Goal: Task Accomplishment & Management: Manage account settings

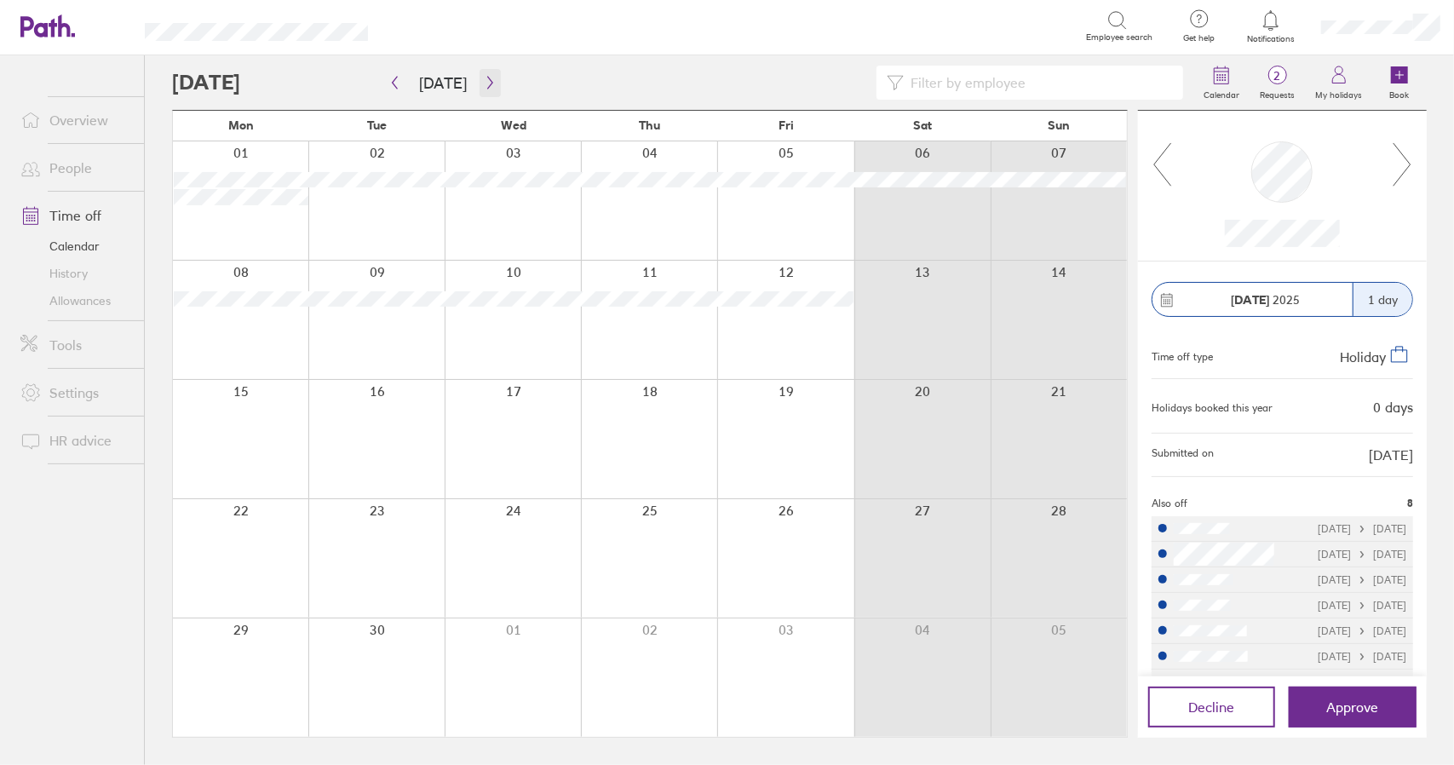
click at [484, 82] on icon "button" at bounding box center [490, 83] width 13 height 14
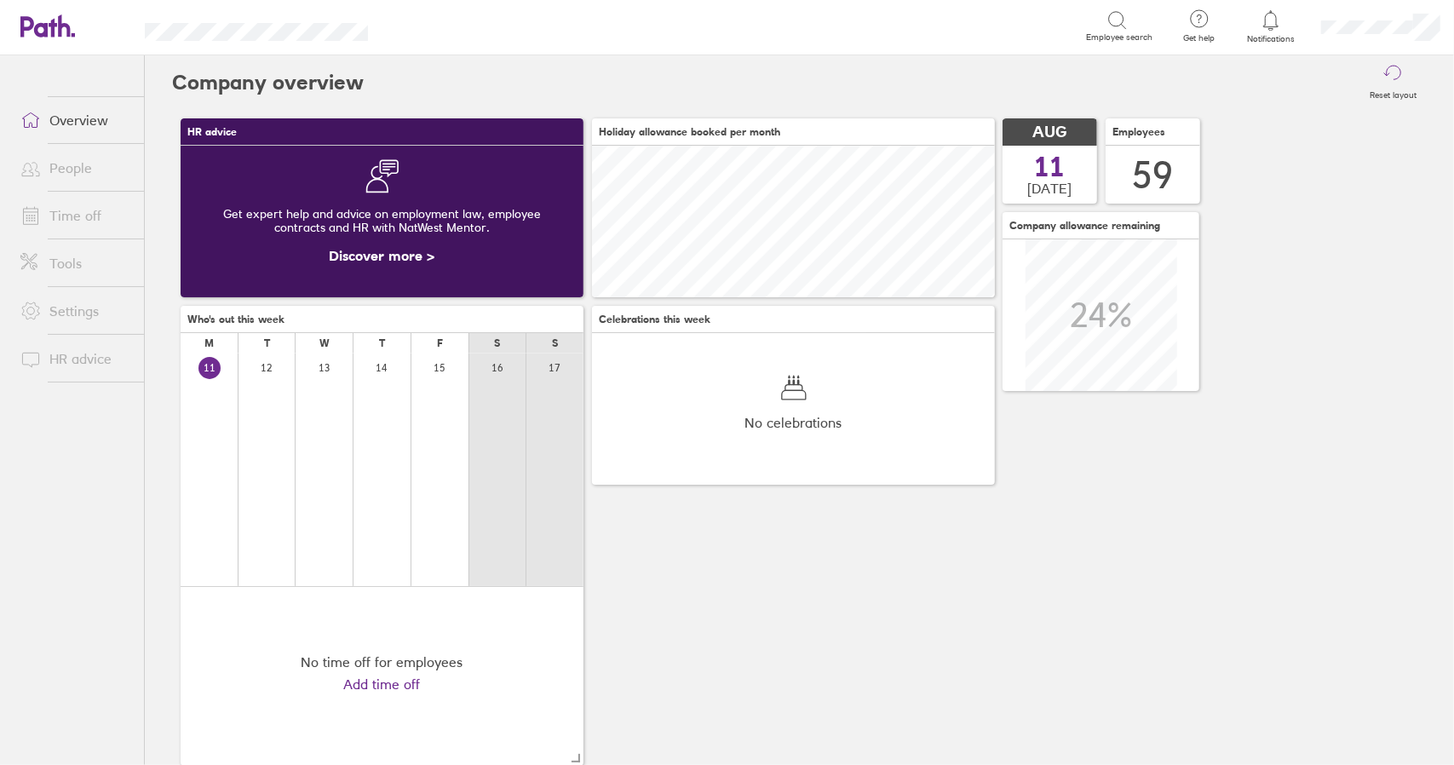
scroll to position [152, 402]
click at [65, 214] on link "Time off" at bounding box center [75, 215] width 137 height 34
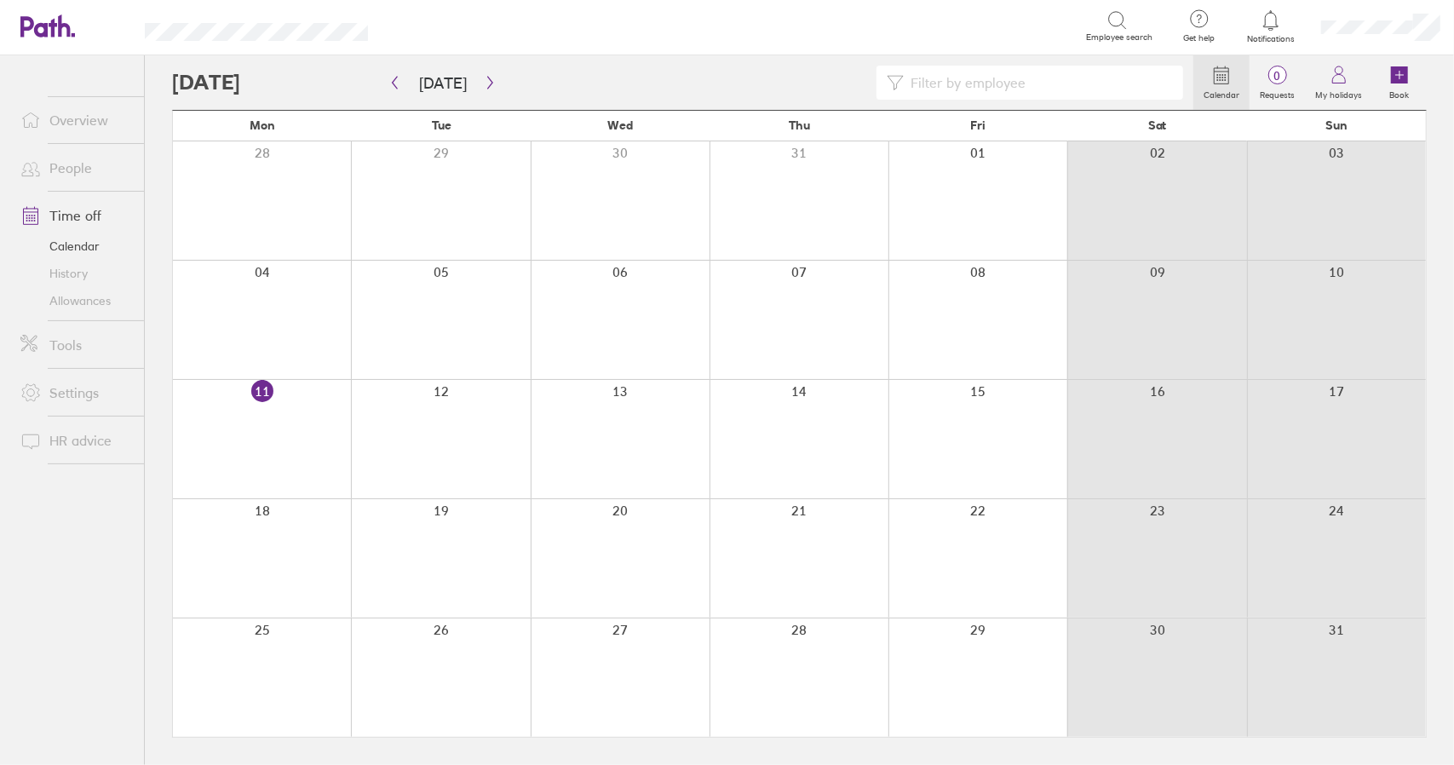
click at [74, 212] on link "Time off" at bounding box center [75, 215] width 137 height 34
click at [479, 73] on button "button" at bounding box center [489, 83] width 21 height 28
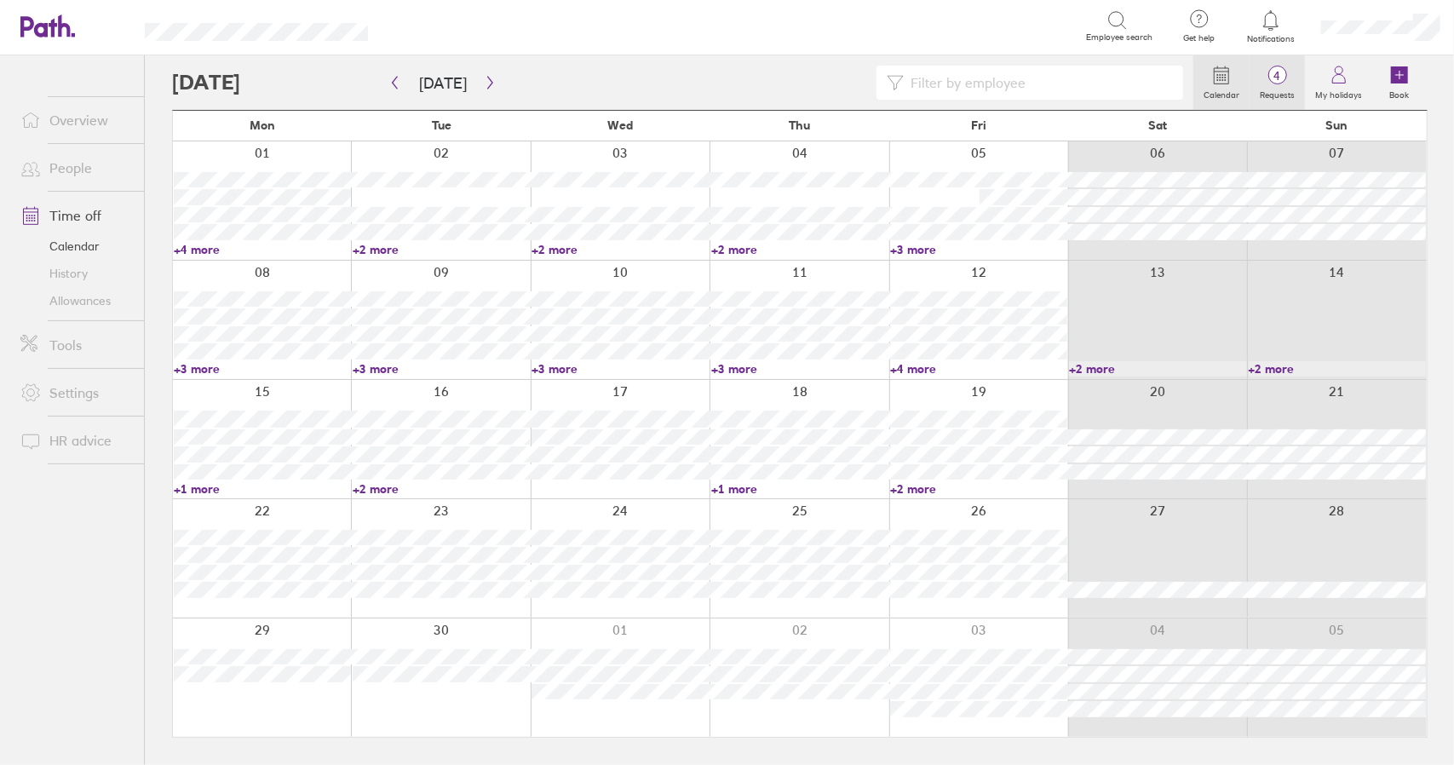
click at [1271, 77] on span "4" at bounding box center [1276, 76] width 55 height 14
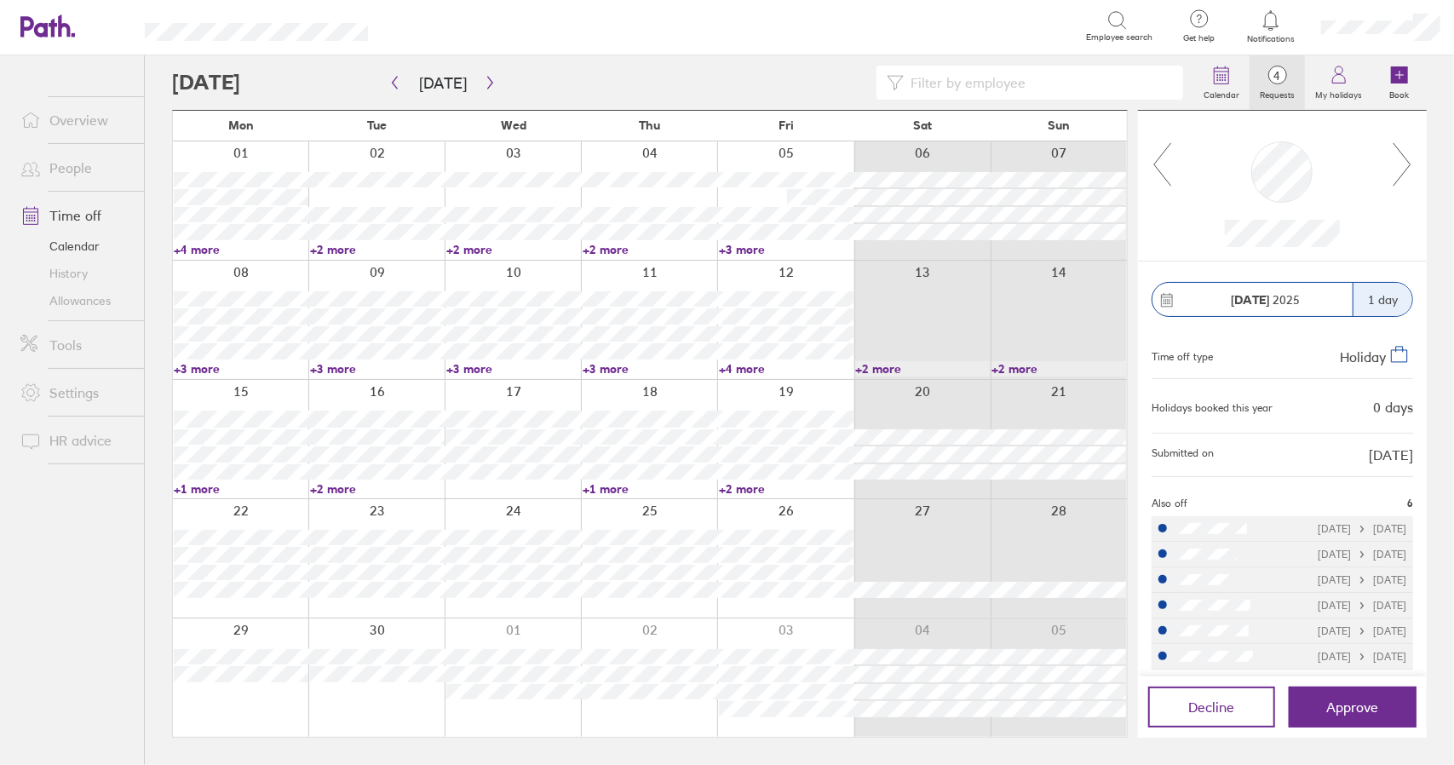
drag, startPoint x: 1397, startPoint y: 164, endPoint x: 1406, endPoint y: 164, distance: 9.4
click at [1398, 164] on icon at bounding box center [1402, 164] width 21 height 46
click at [1406, 164] on icon at bounding box center [1402, 164] width 21 height 46
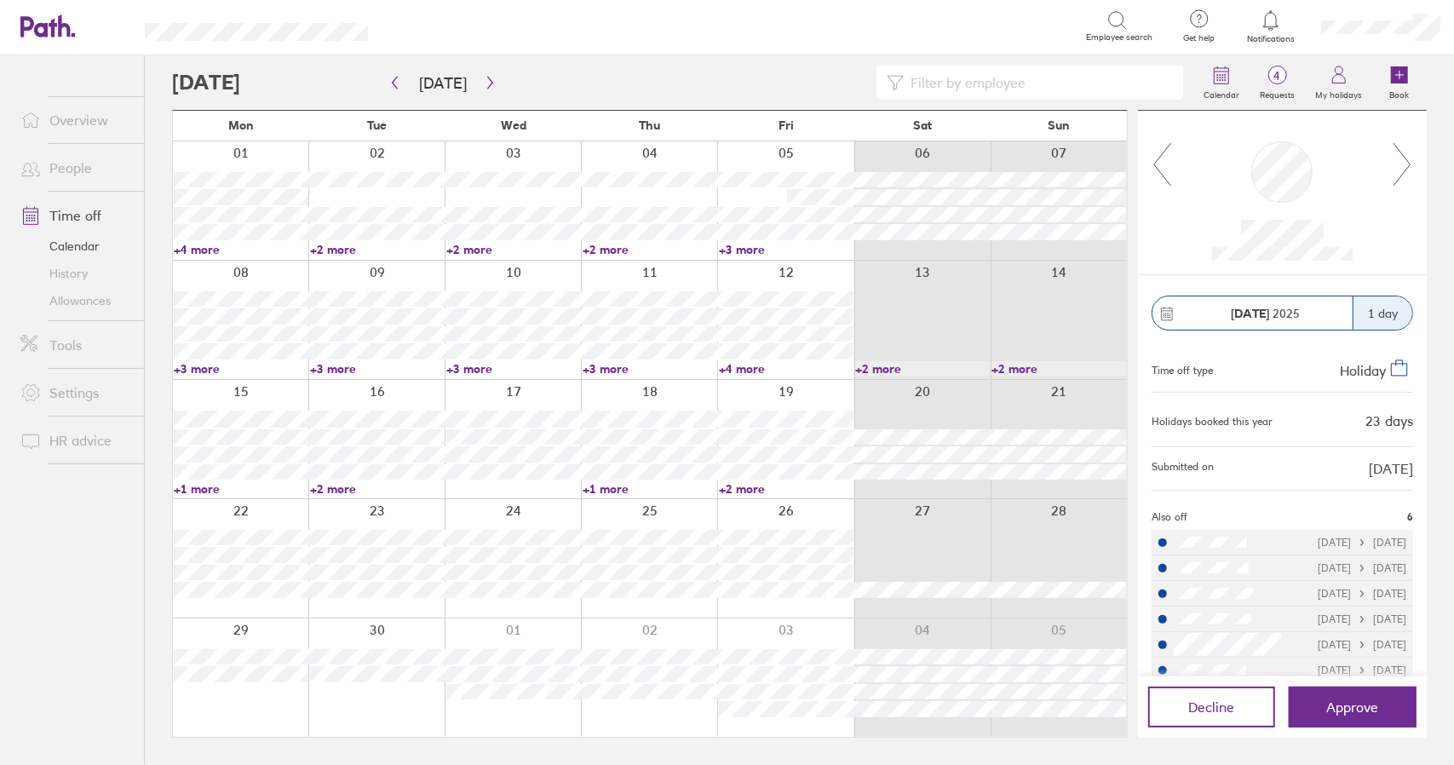
click at [1409, 166] on icon at bounding box center [1402, 164] width 21 height 46
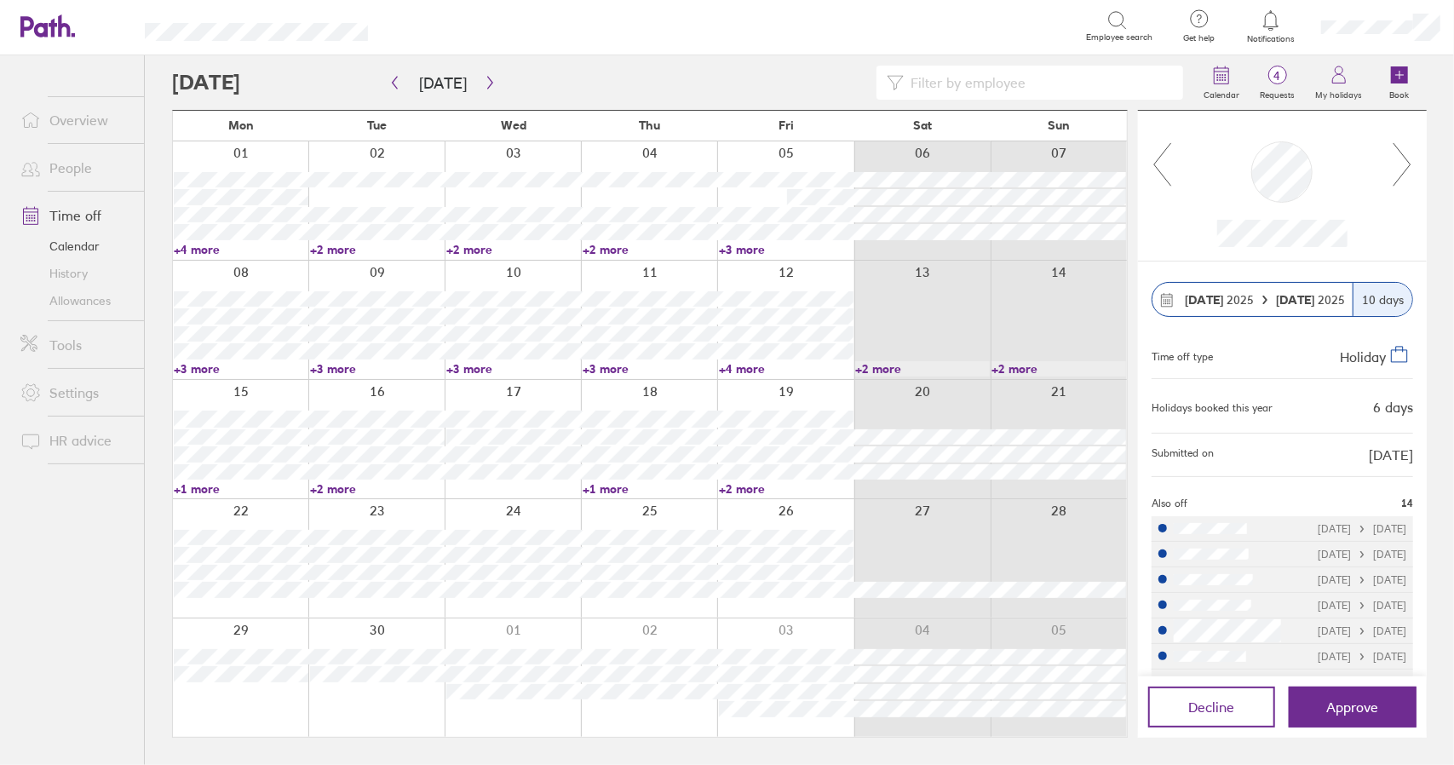
click at [206, 367] on link "+3 more" at bounding box center [241, 368] width 135 height 15
click at [205, 367] on link "+3 more" at bounding box center [241, 368] width 135 height 15
click at [200, 488] on link "+1 more" at bounding box center [241, 488] width 135 height 15
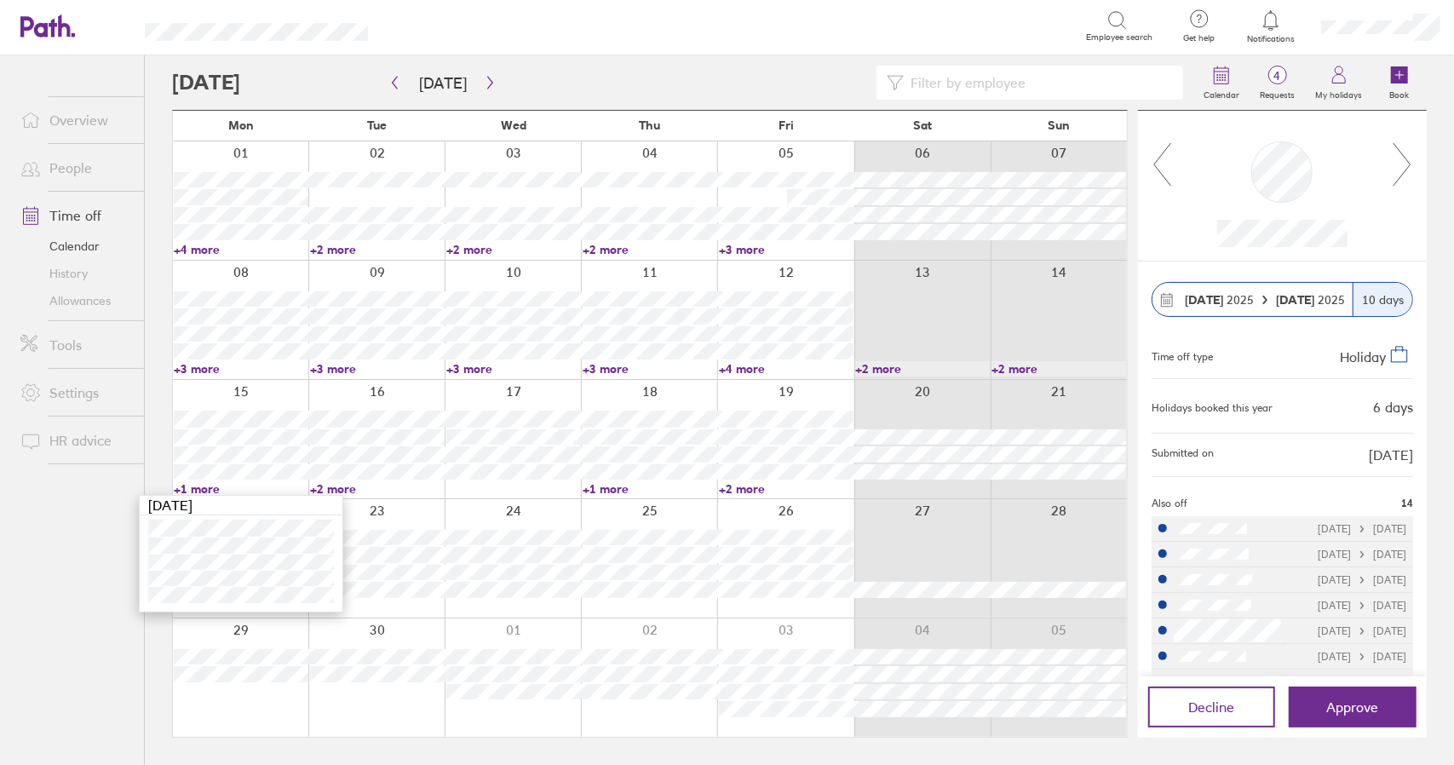
click at [200, 488] on link "+1 more" at bounding box center [241, 488] width 135 height 15
click at [206, 369] on link "+3 more" at bounding box center [241, 368] width 135 height 15
click at [1344, 703] on span "Approve" at bounding box center [1353, 706] width 52 height 15
click at [1405, 165] on icon at bounding box center [1402, 164] width 21 height 46
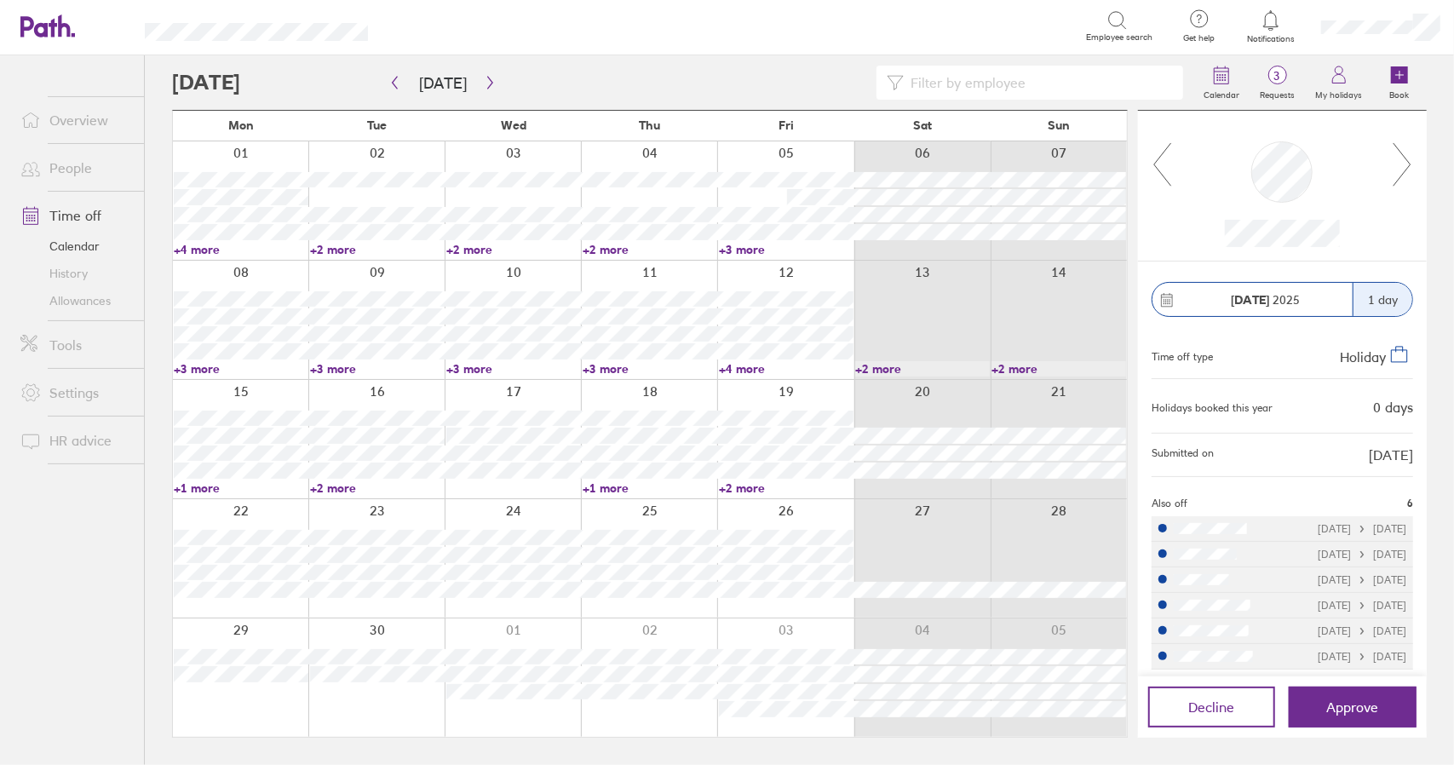
click at [1409, 165] on icon at bounding box center [1402, 164] width 21 height 46
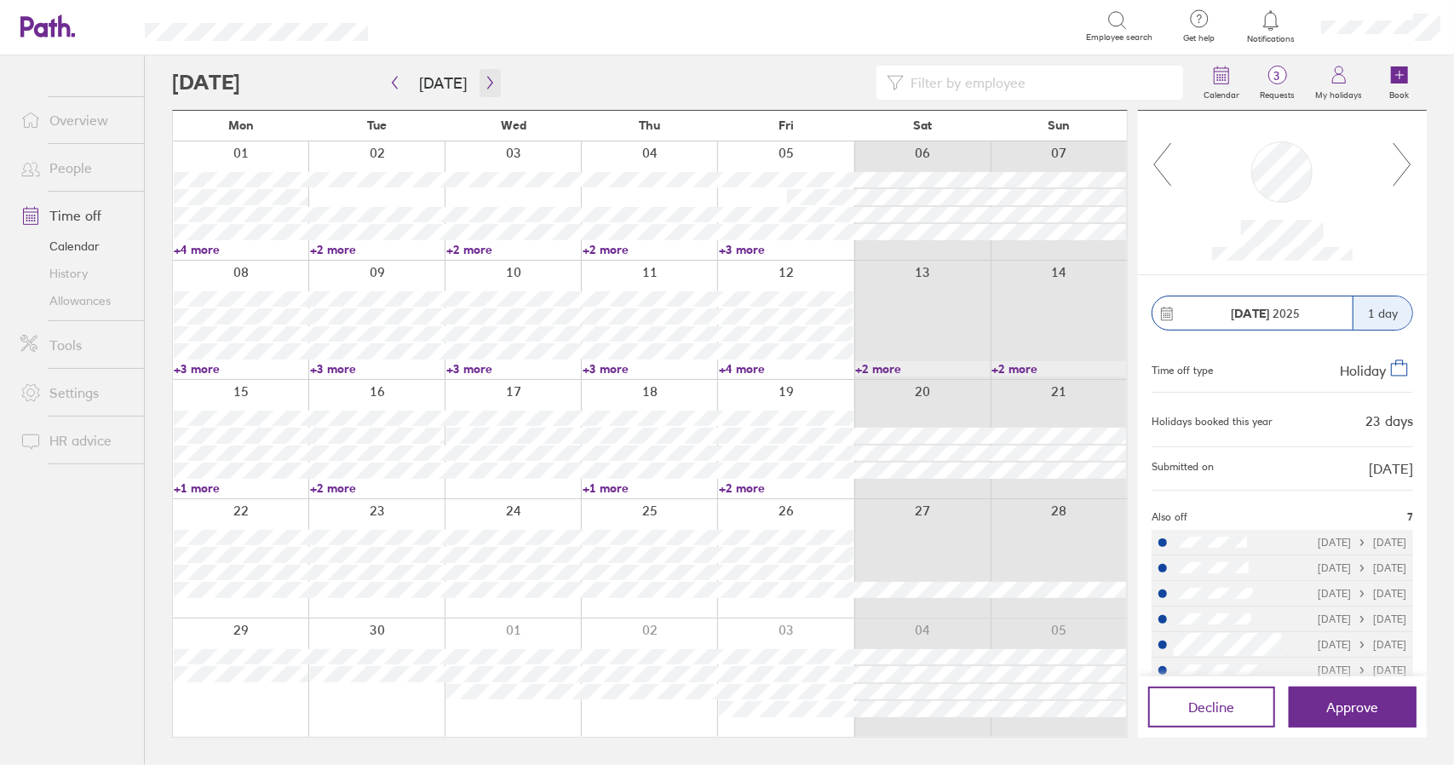
click at [484, 79] on icon "button" at bounding box center [490, 83] width 13 height 14
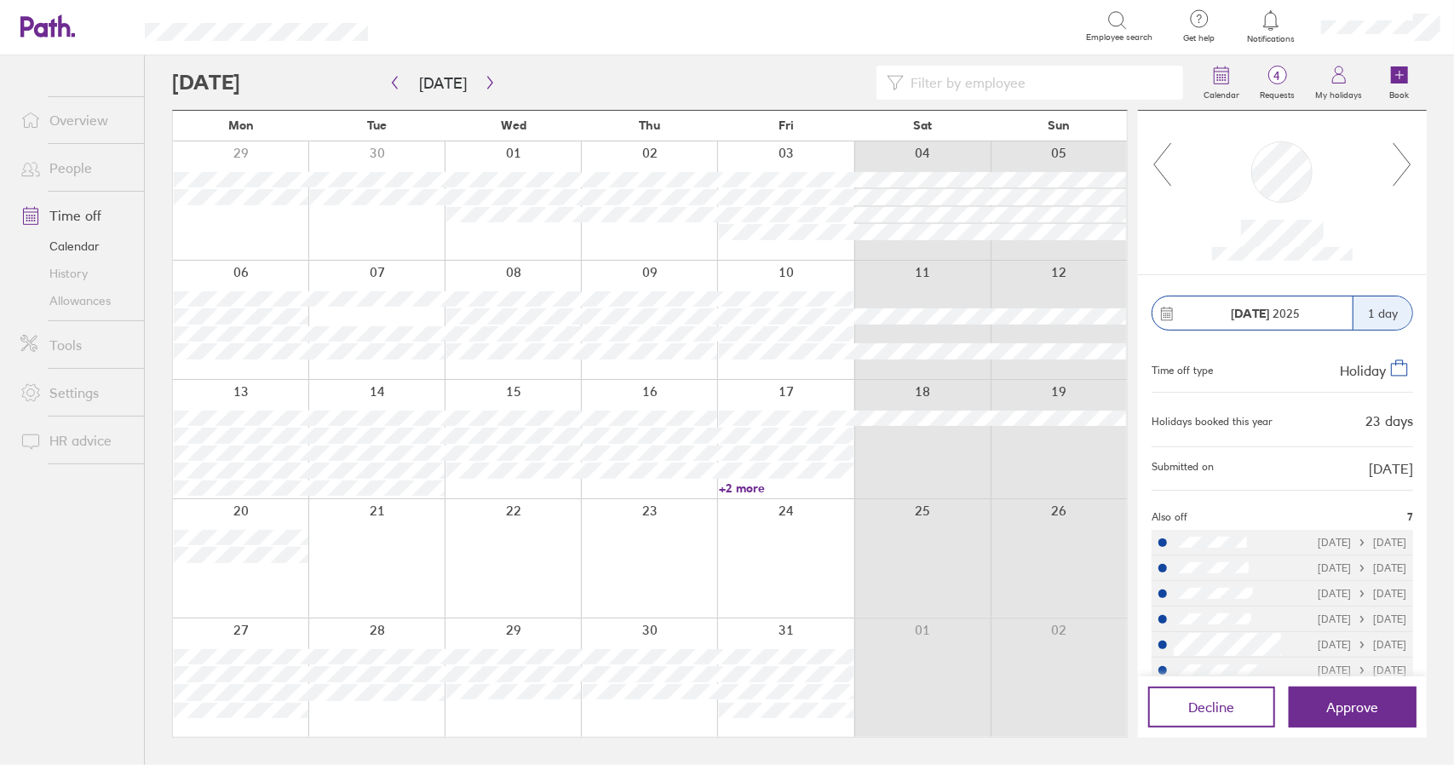
click at [1409, 166] on icon at bounding box center [1401, 164] width 17 height 43
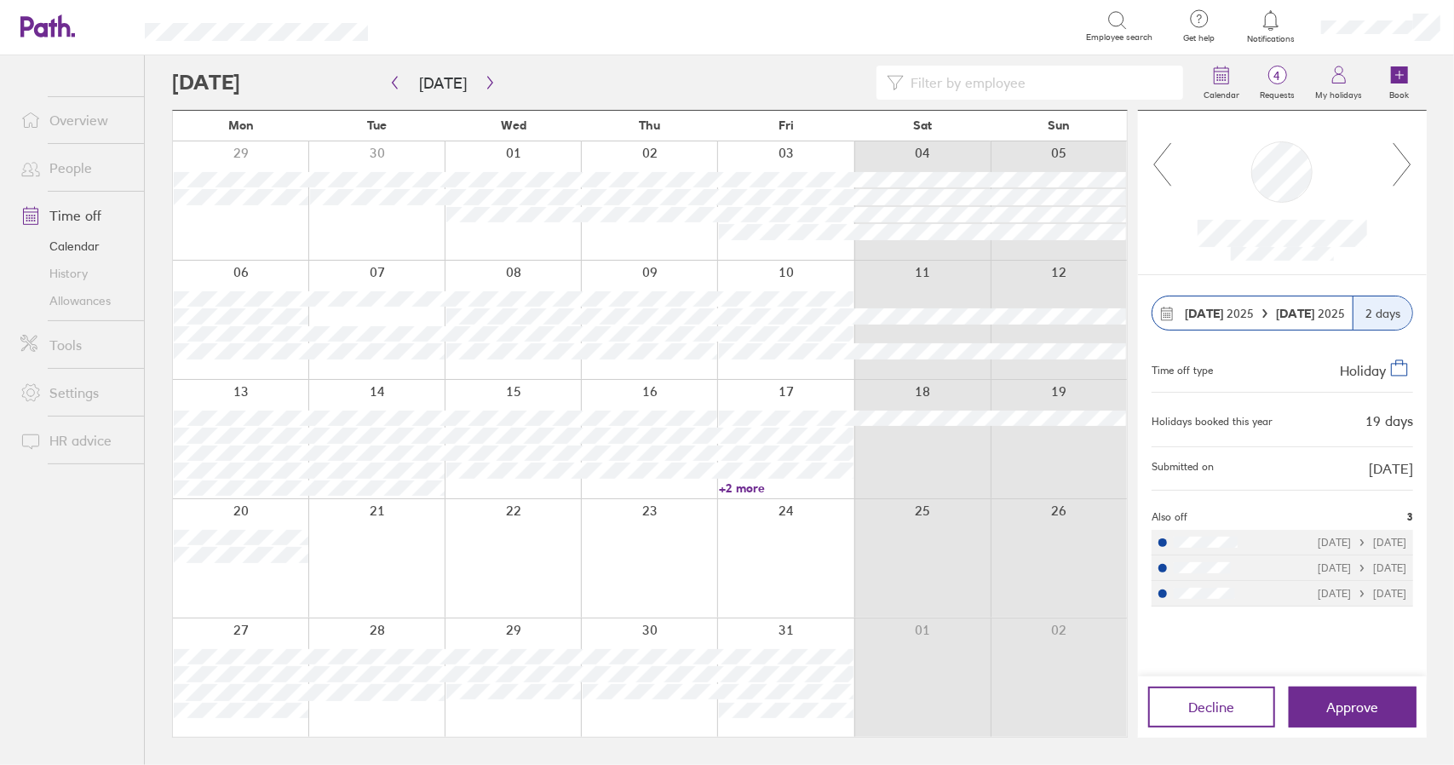
click at [1409, 166] on icon at bounding box center [1401, 164] width 17 height 43
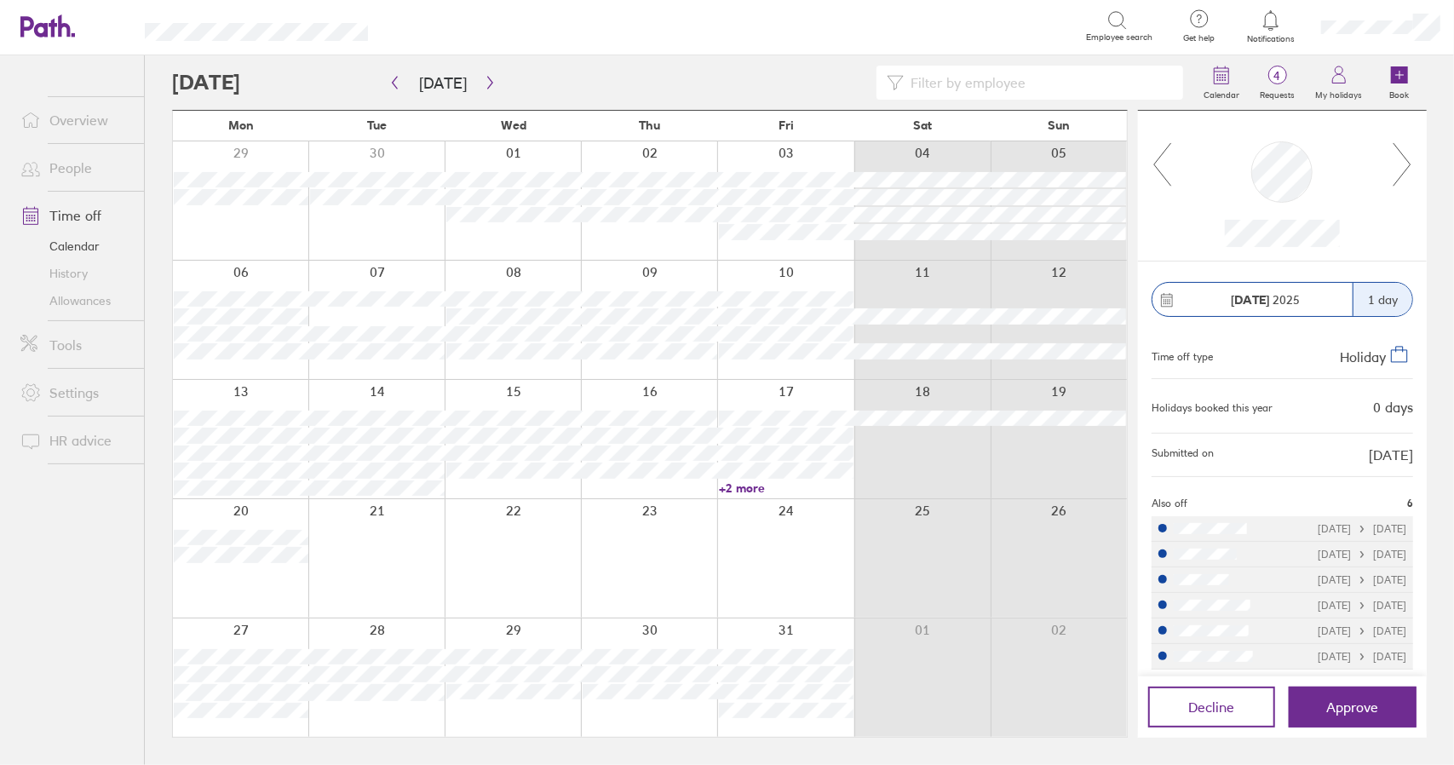
click at [1409, 166] on icon at bounding box center [1401, 164] width 17 height 43
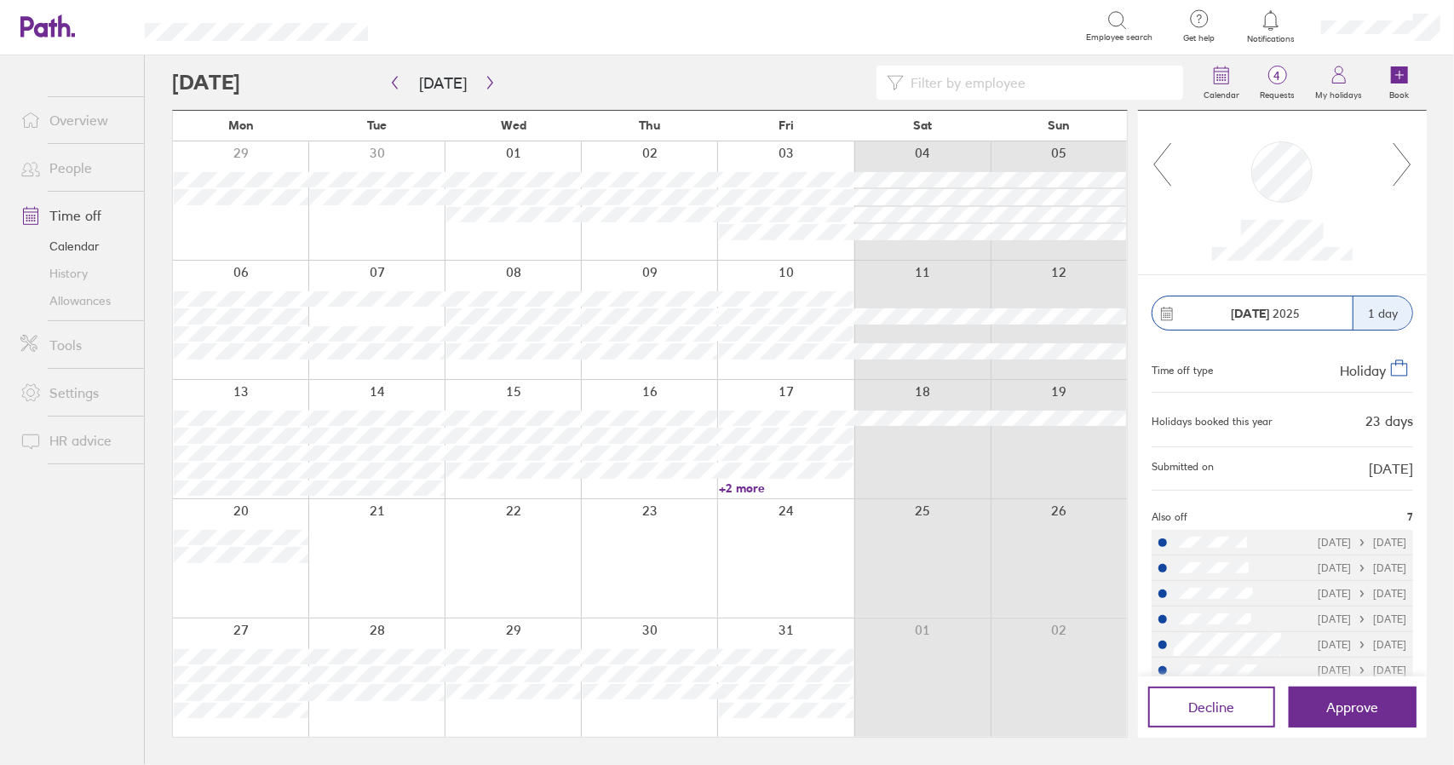
click at [1409, 166] on icon at bounding box center [1401, 164] width 17 height 43
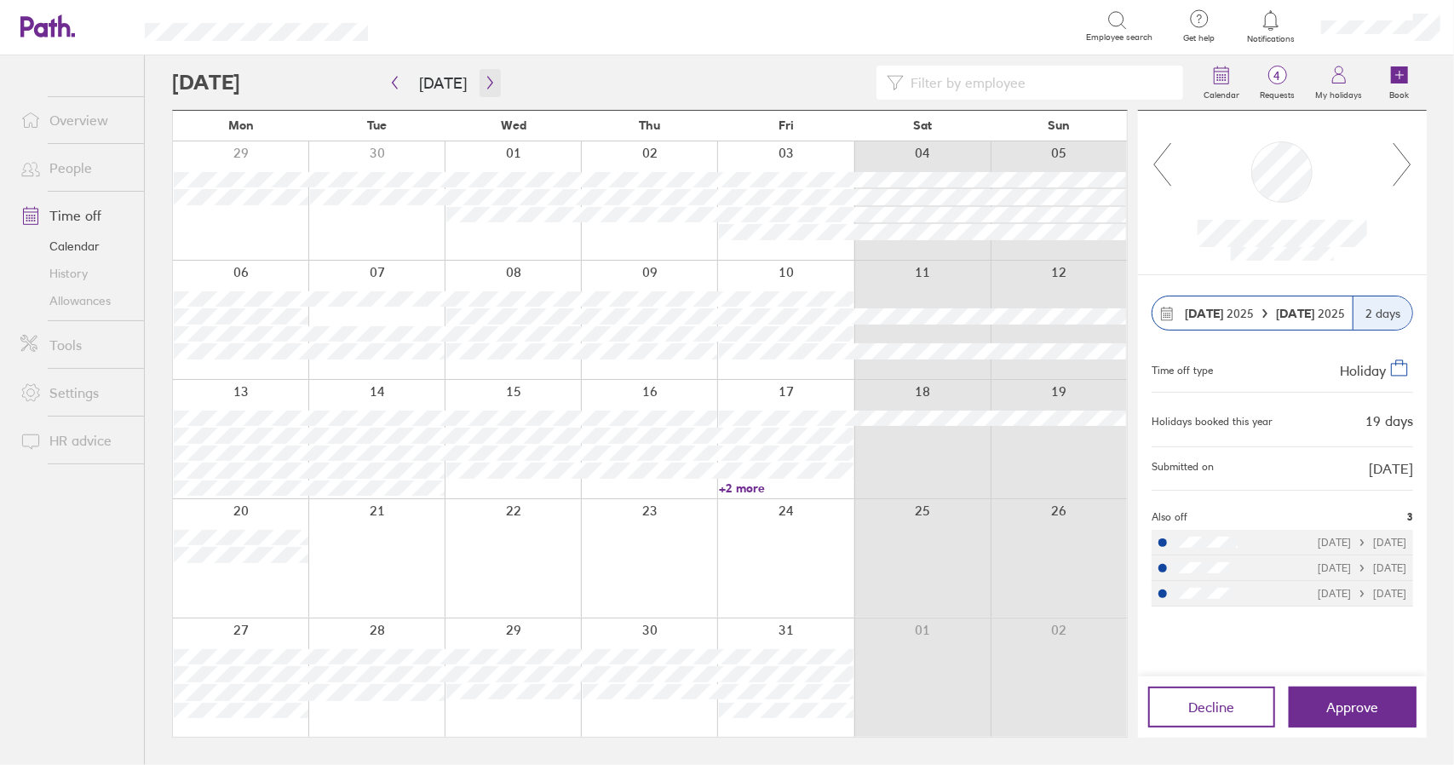
click at [485, 78] on icon "button" at bounding box center [490, 83] width 13 height 14
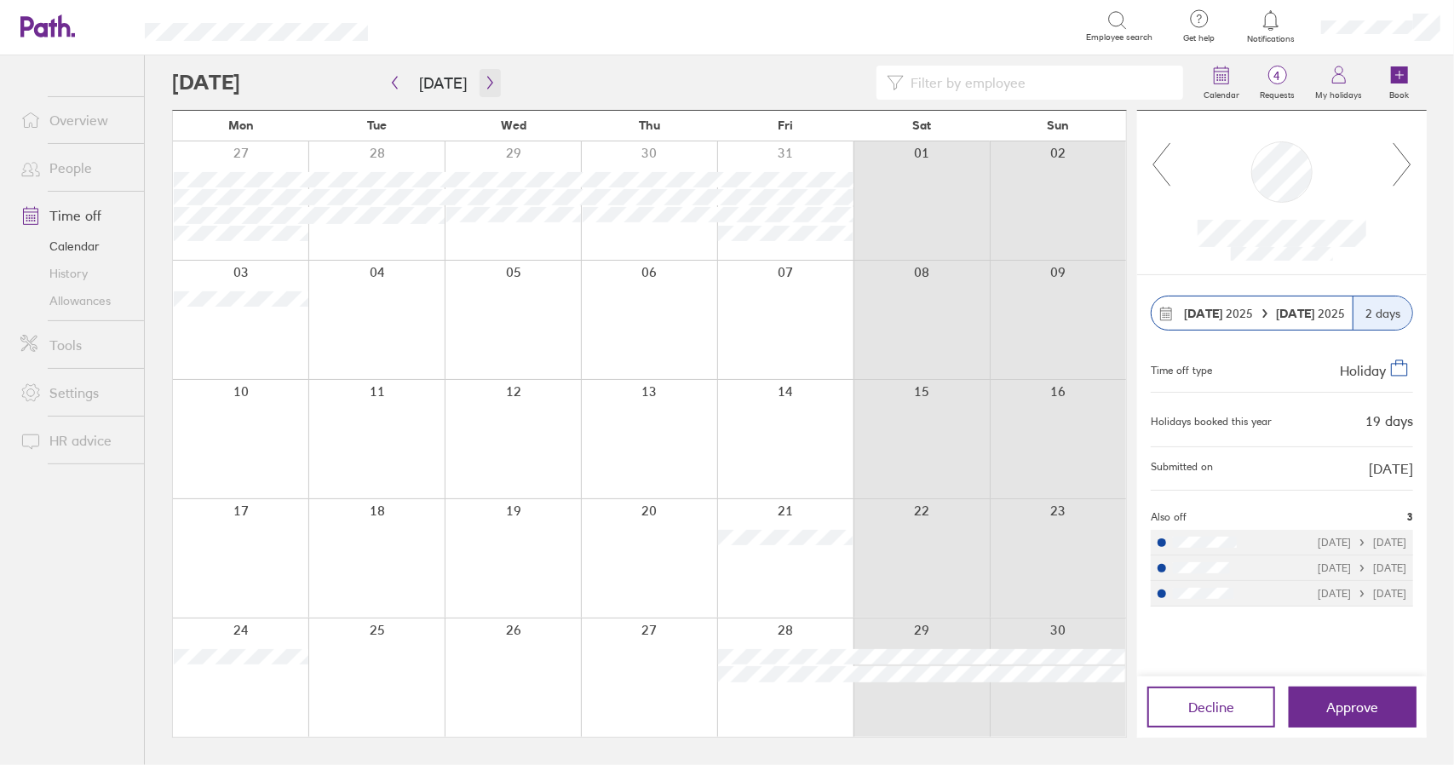
click at [489, 77] on icon "button" at bounding box center [490, 83] width 13 height 14
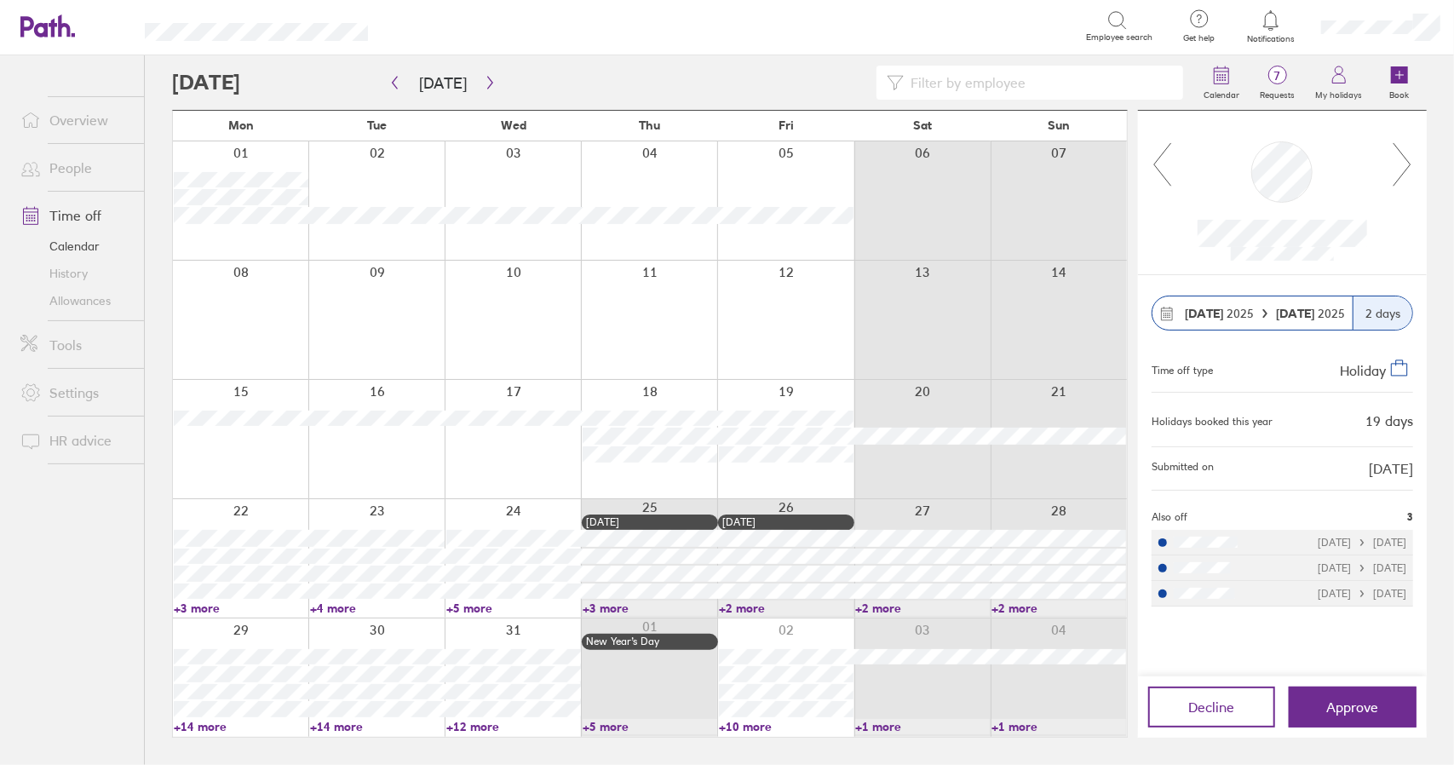
click at [1413, 163] on div at bounding box center [1282, 193] width 289 height 164
click at [1407, 163] on icon at bounding box center [1402, 164] width 21 height 46
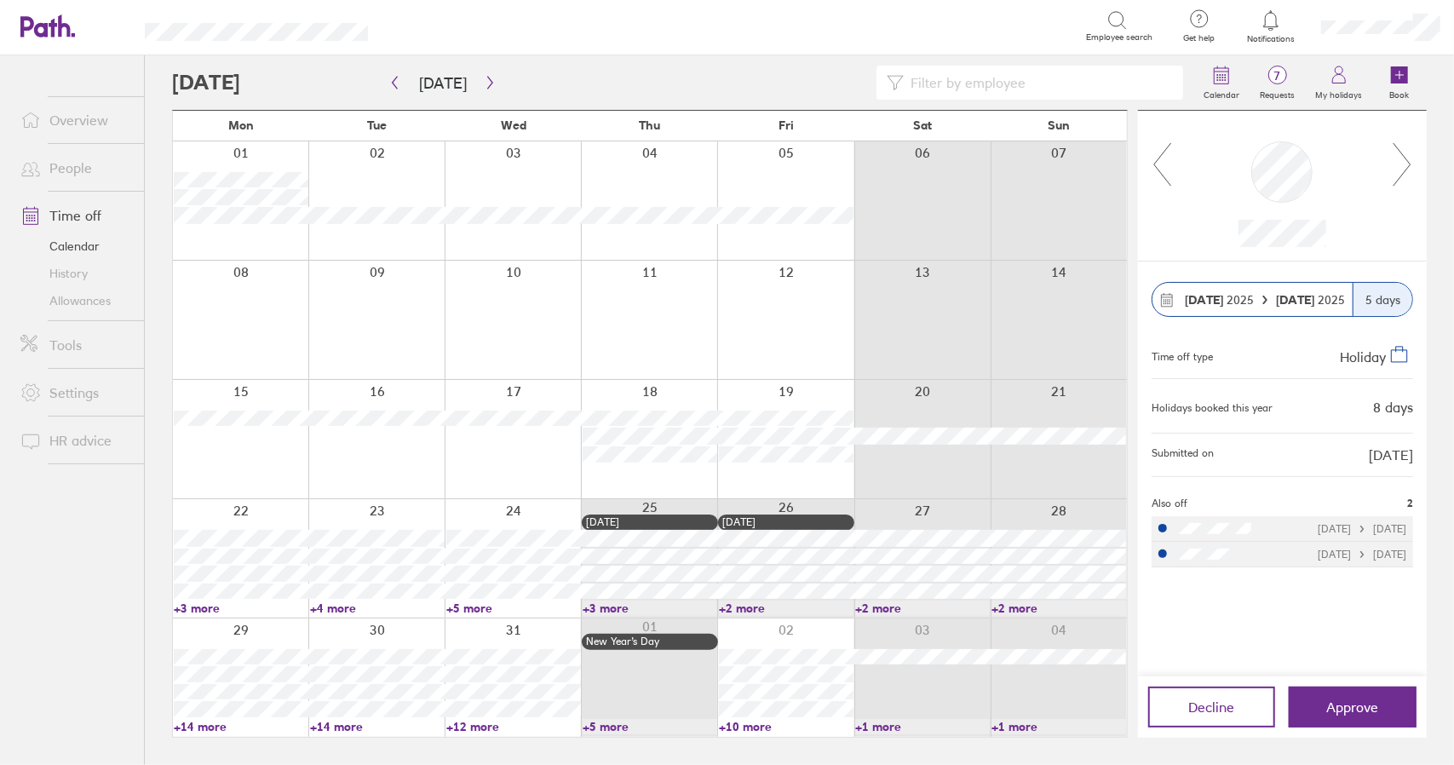
click at [1407, 163] on icon at bounding box center [1402, 164] width 21 height 46
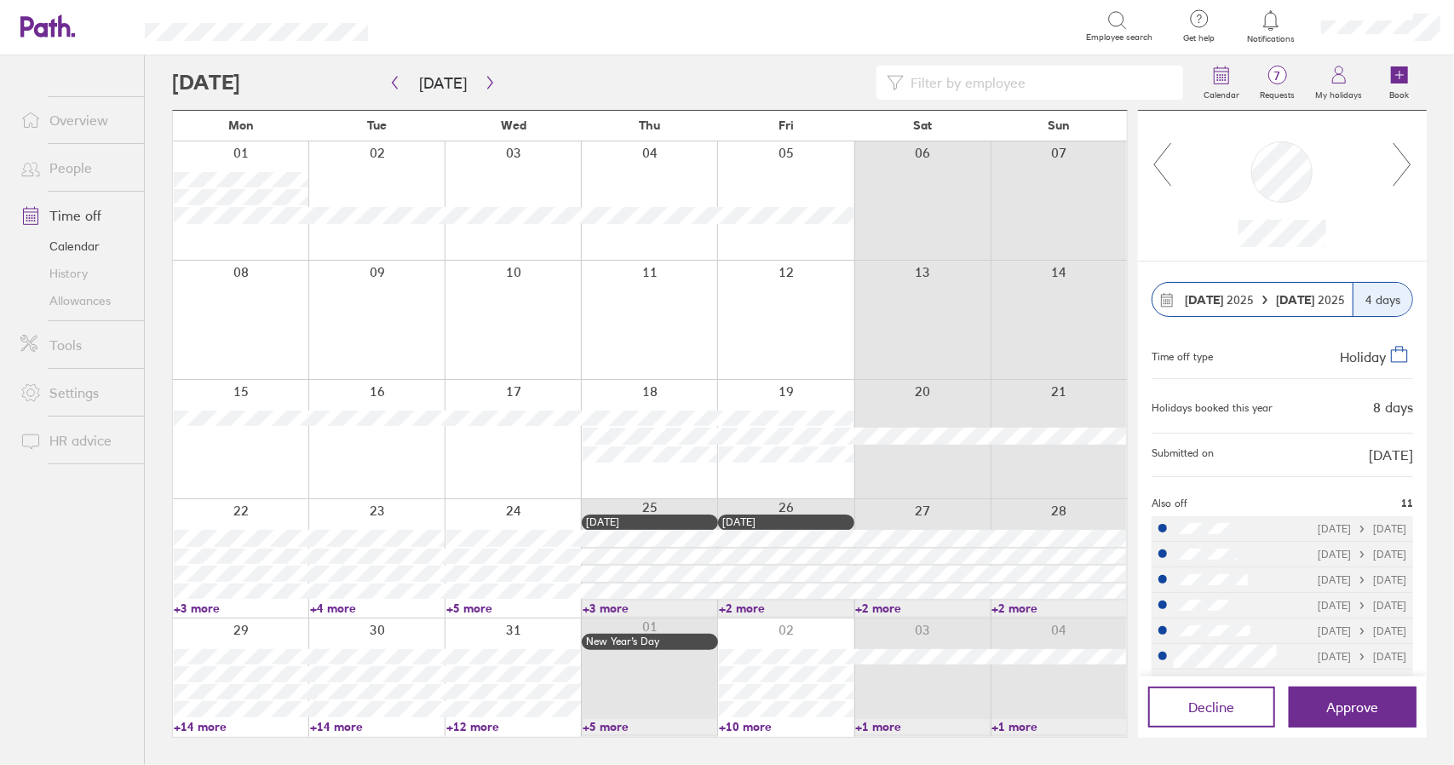
click at [1407, 163] on icon at bounding box center [1402, 164] width 21 height 46
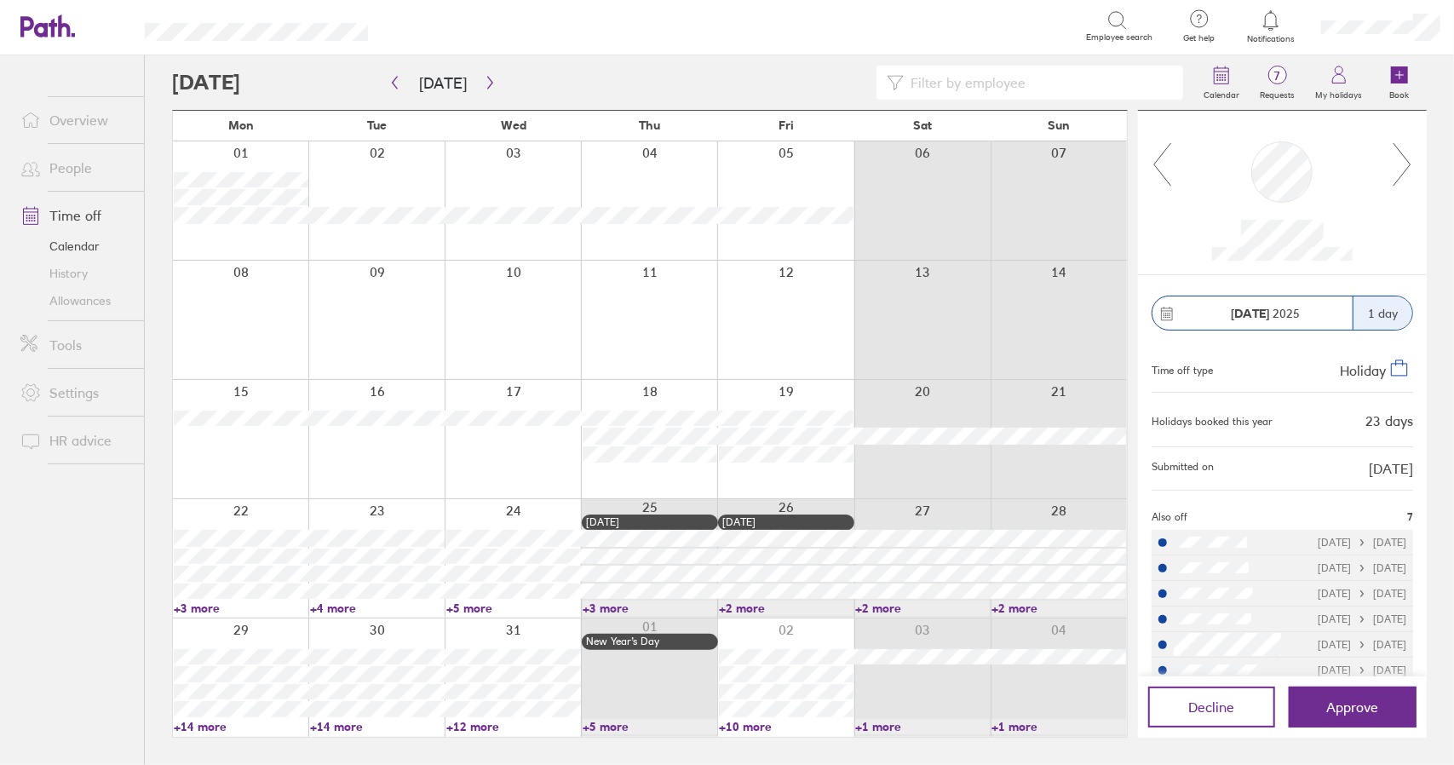
click at [1407, 163] on icon at bounding box center [1402, 164] width 21 height 46
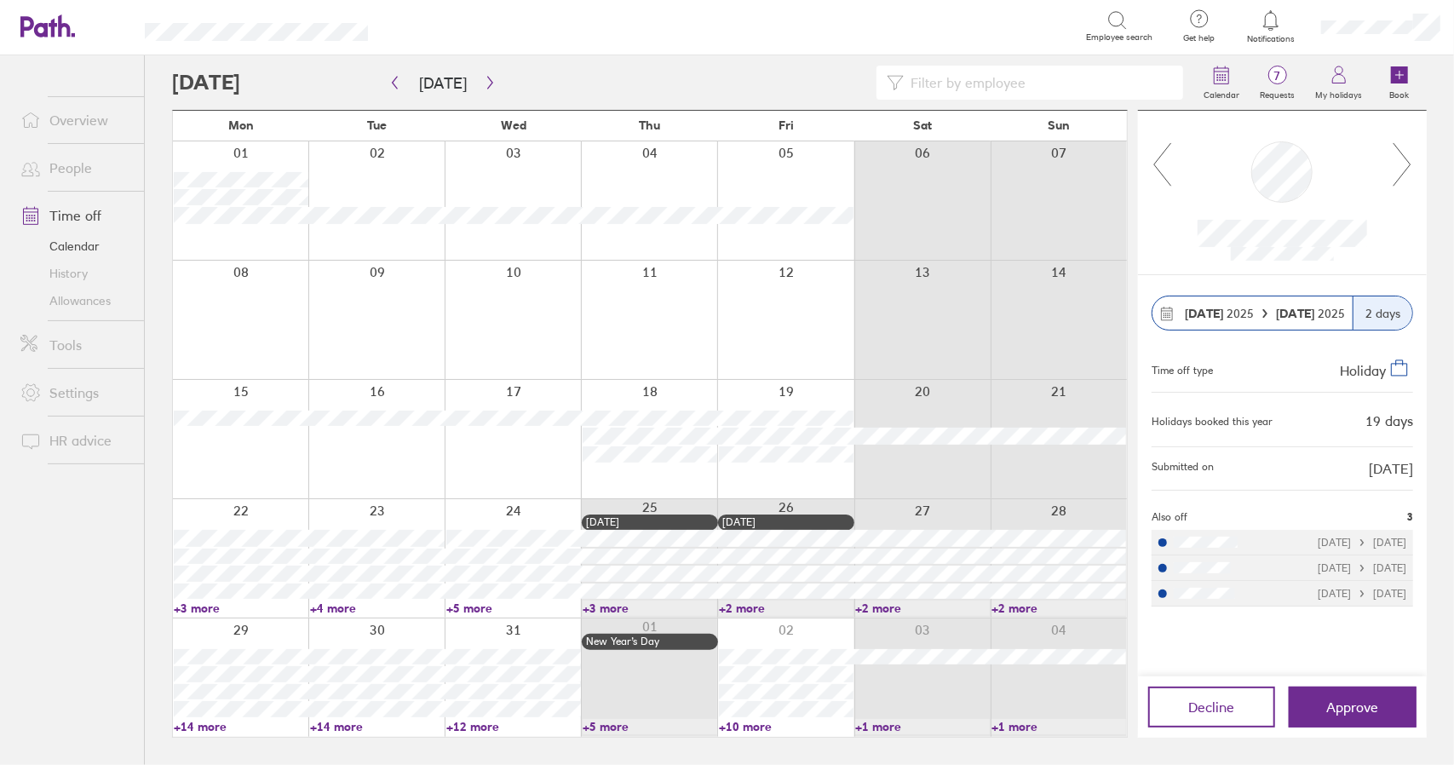
click at [1407, 163] on icon at bounding box center [1402, 164] width 21 height 46
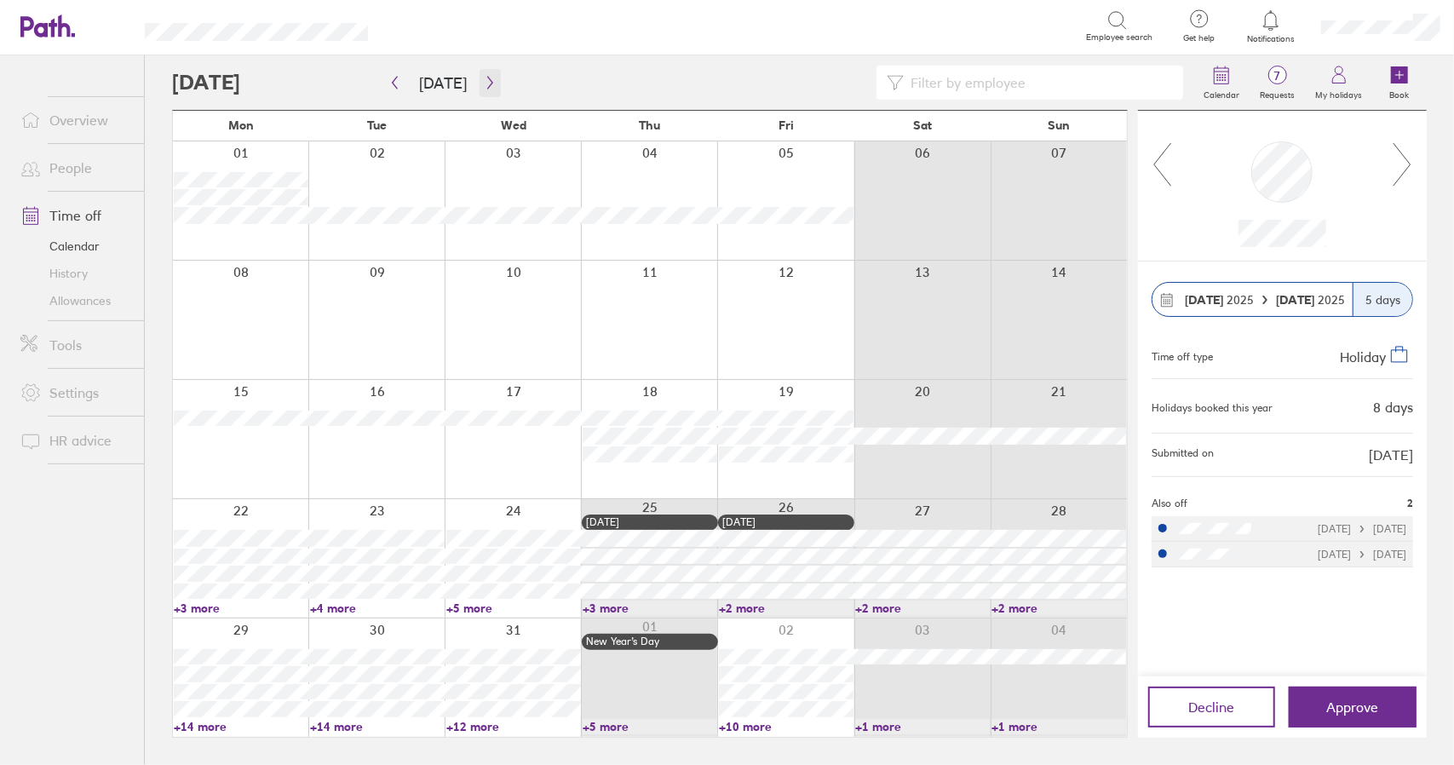
click at [484, 86] on icon "button" at bounding box center [490, 83] width 13 height 14
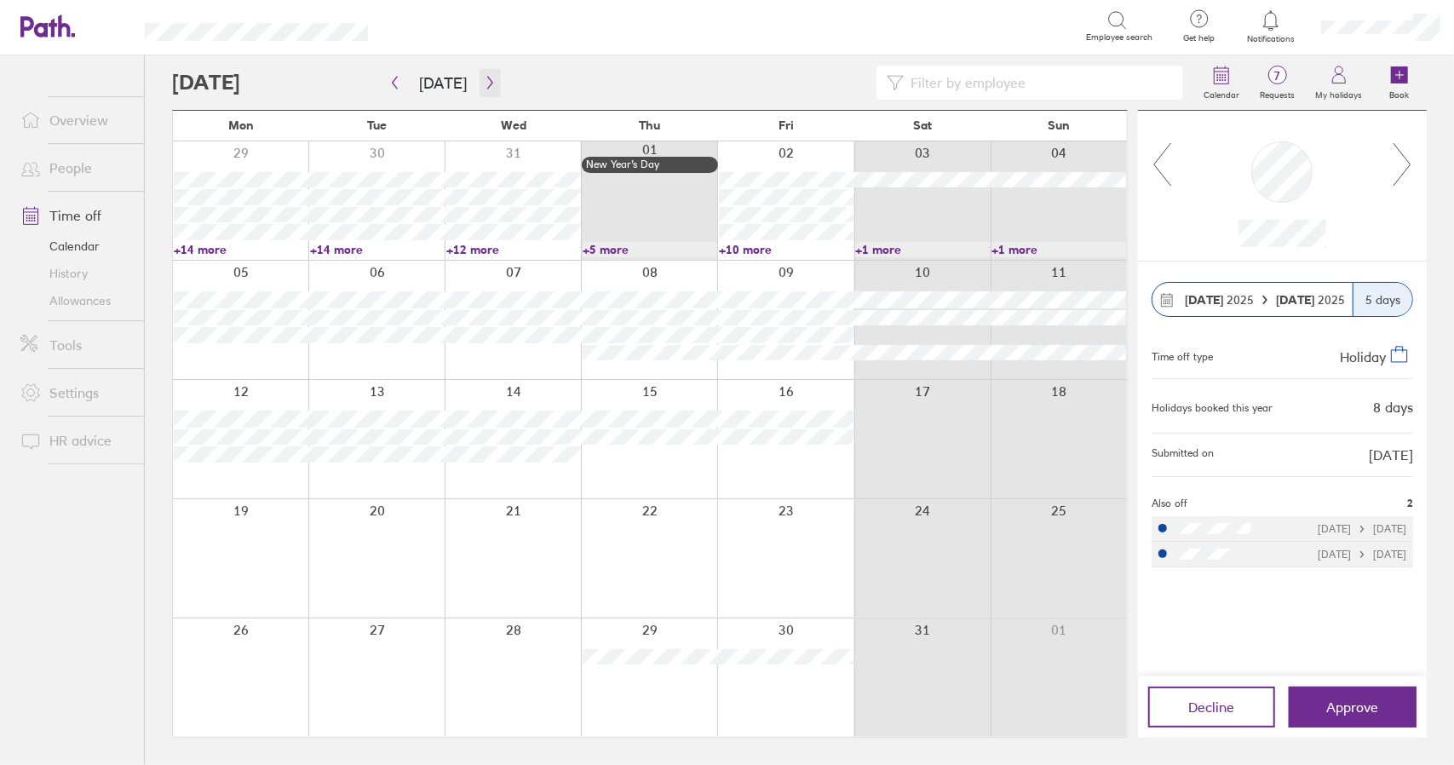
click at [486, 77] on icon "button" at bounding box center [490, 83] width 13 height 14
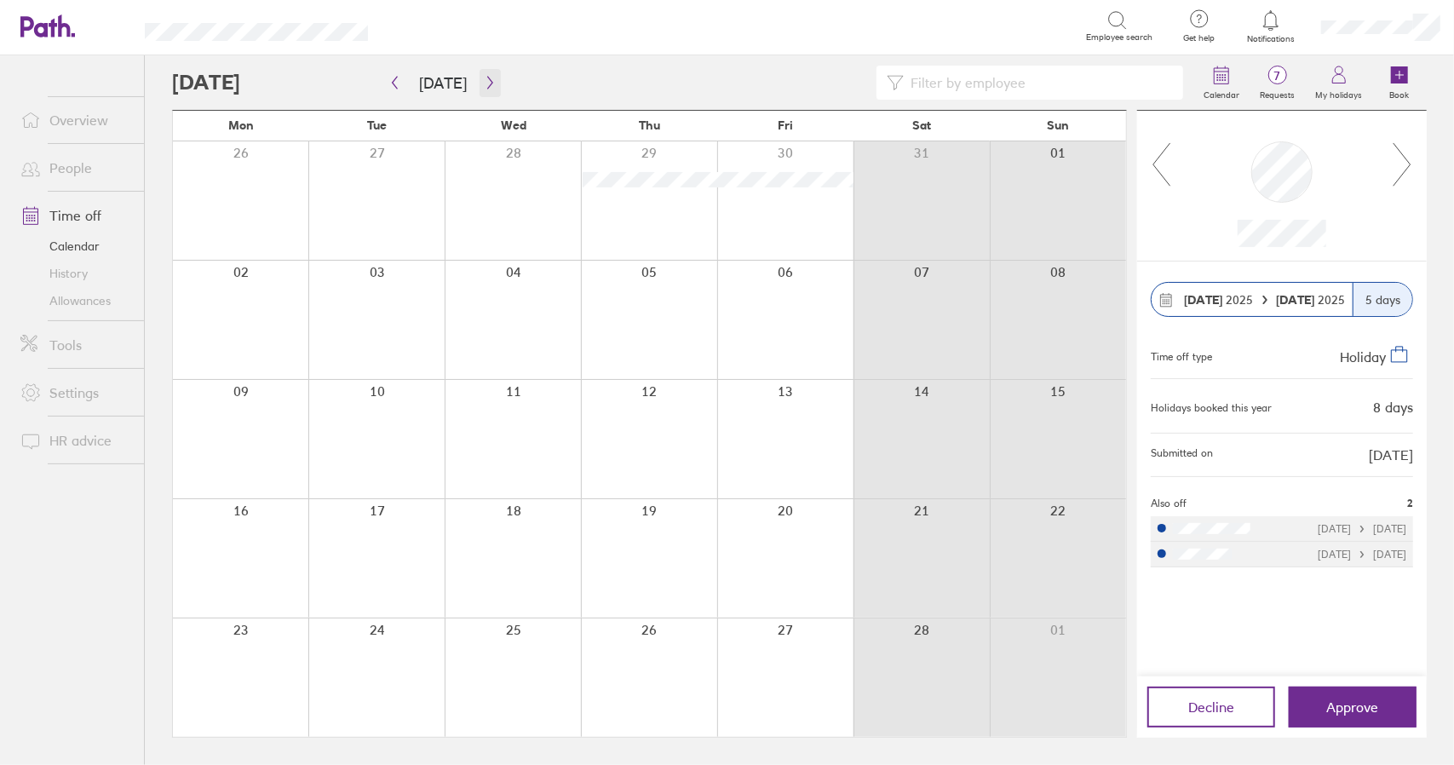
click at [486, 77] on icon "button" at bounding box center [490, 83] width 13 height 14
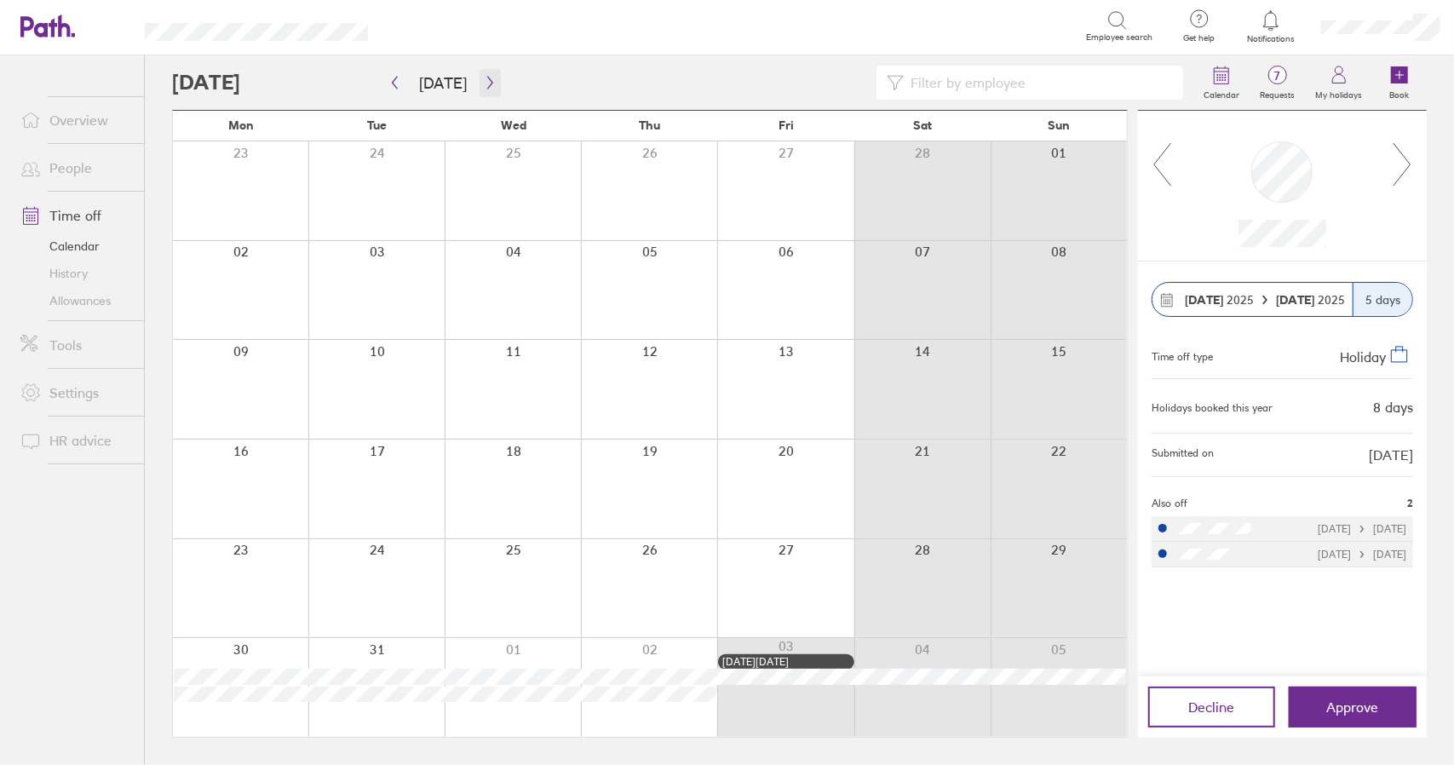
click at [486, 77] on icon "button" at bounding box center [490, 83] width 13 height 14
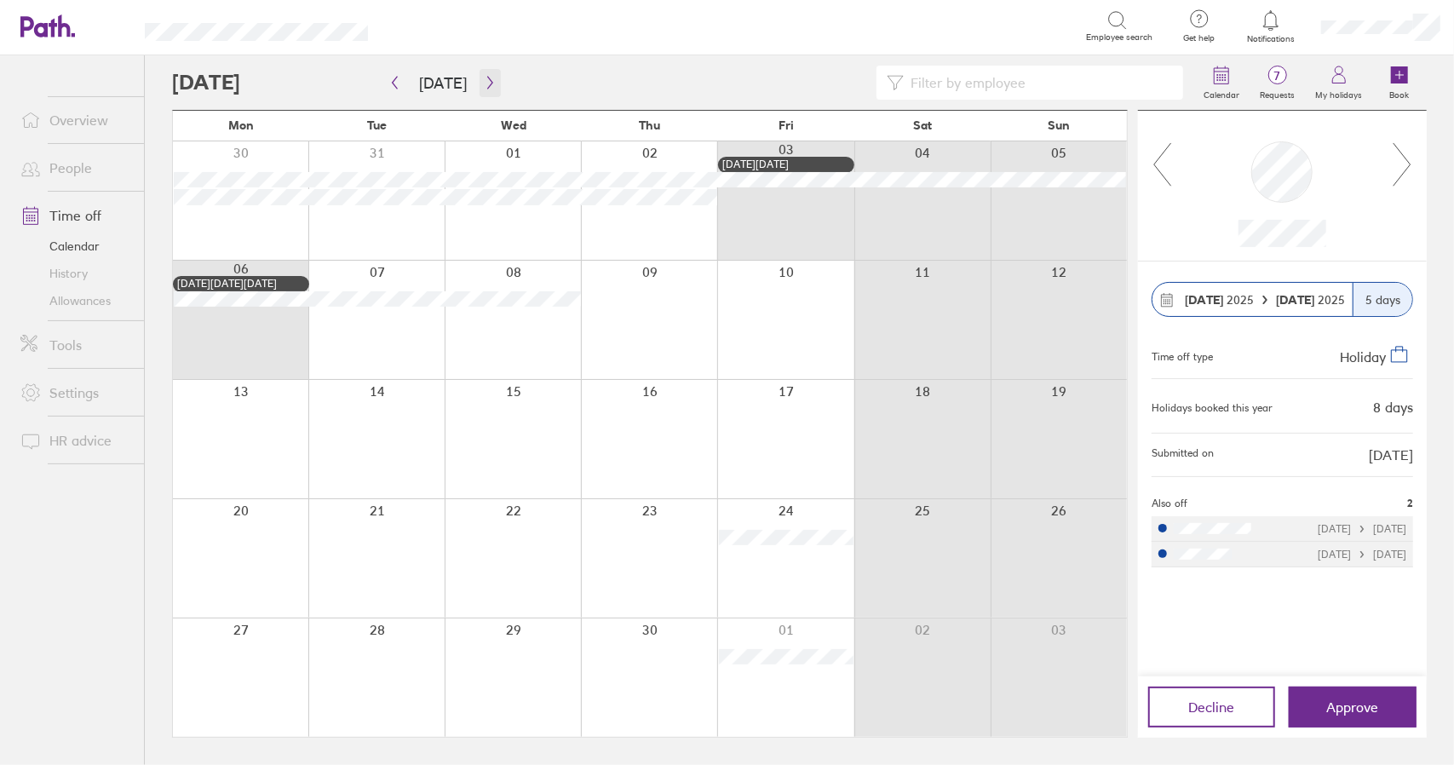
click at [486, 77] on icon "button" at bounding box center [490, 83] width 13 height 14
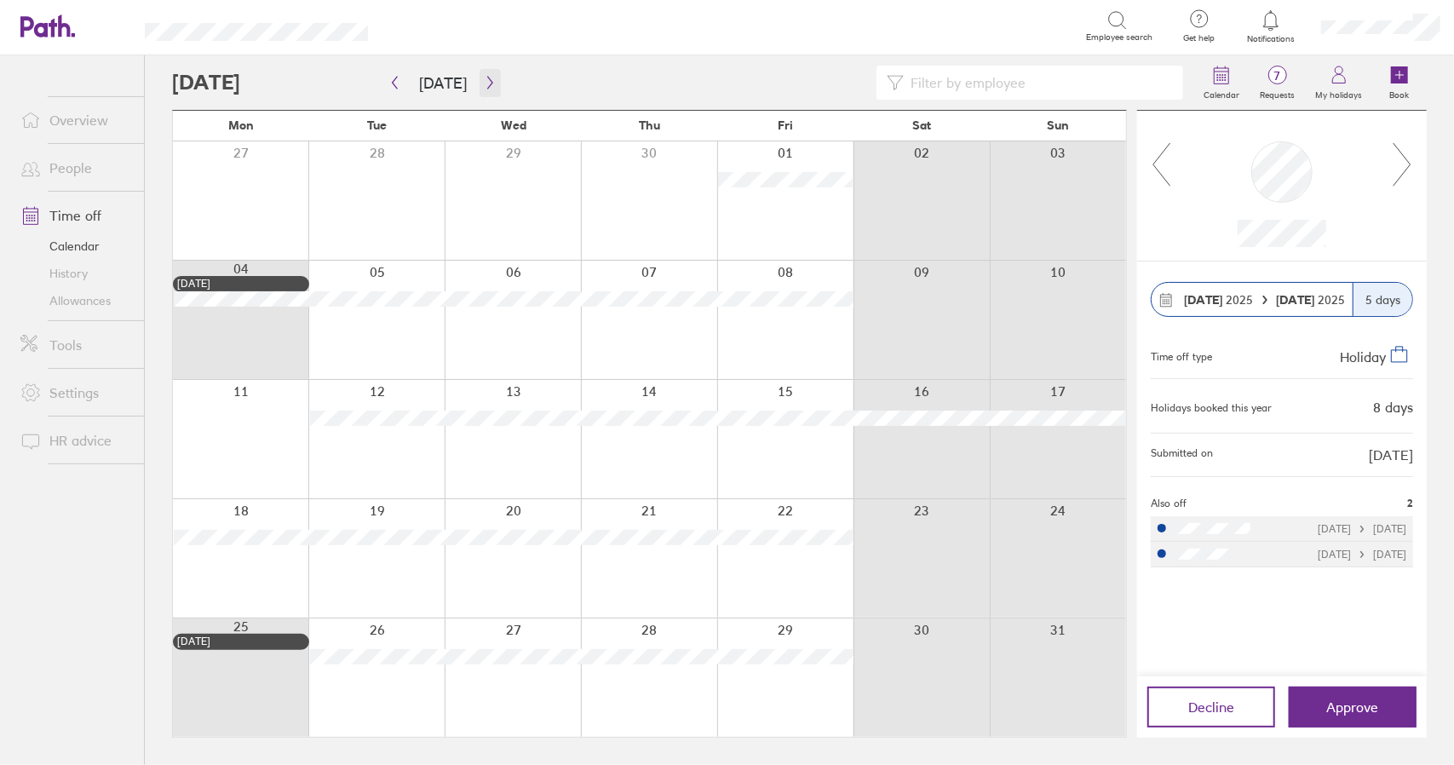
click at [486, 77] on icon "button" at bounding box center [490, 83] width 13 height 14
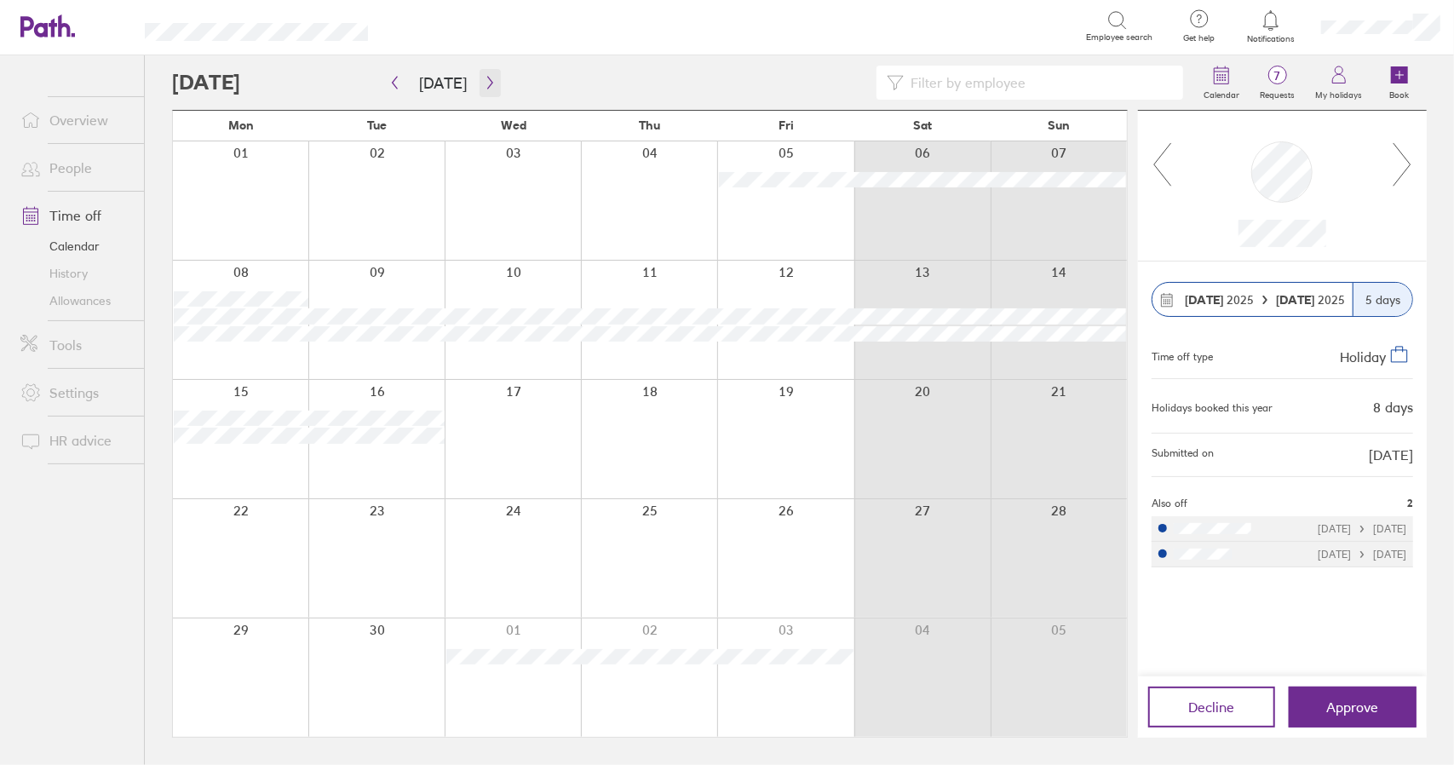
click at [486, 77] on icon "button" at bounding box center [490, 83] width 13 height 14
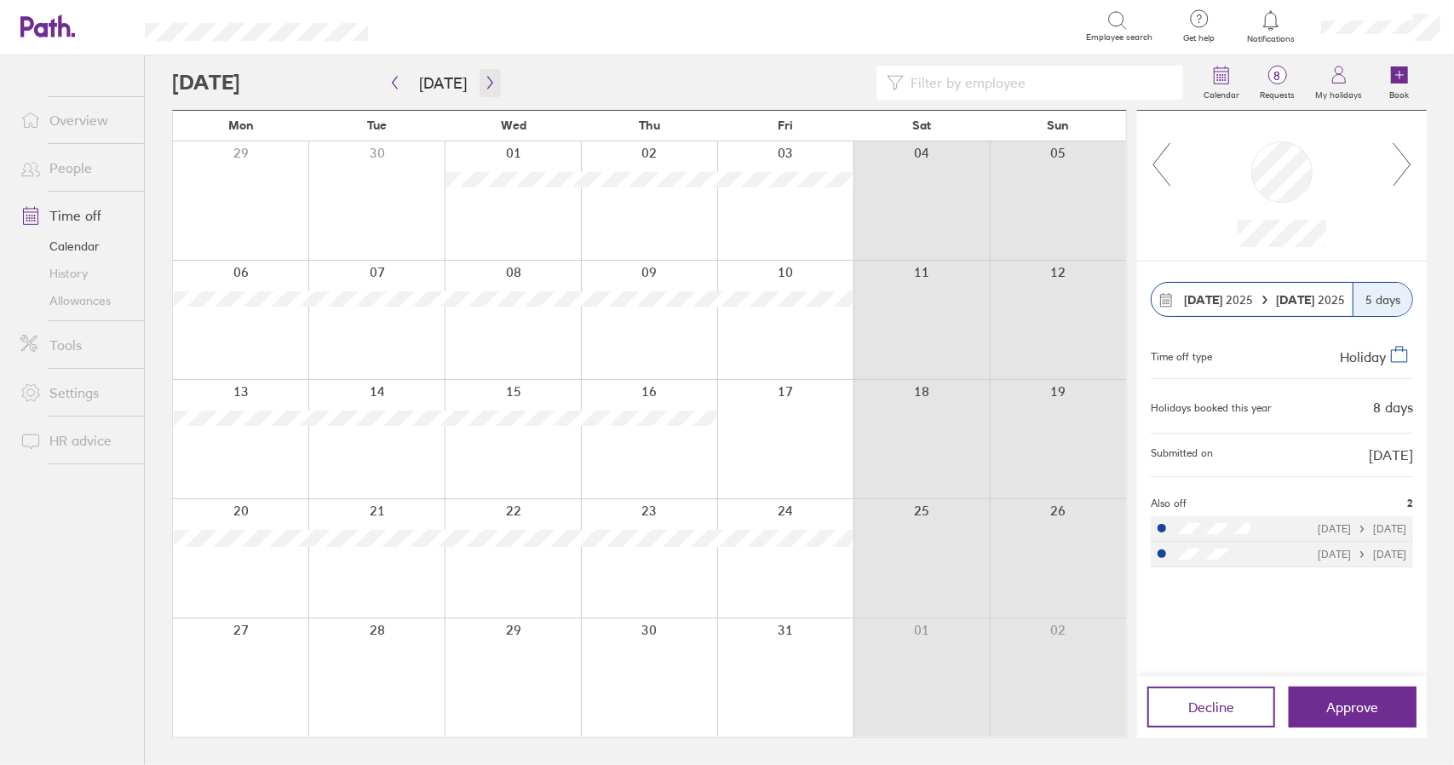
click at [486, 77] on icon "button" at bounding box center [490, 83] width 13 height 14
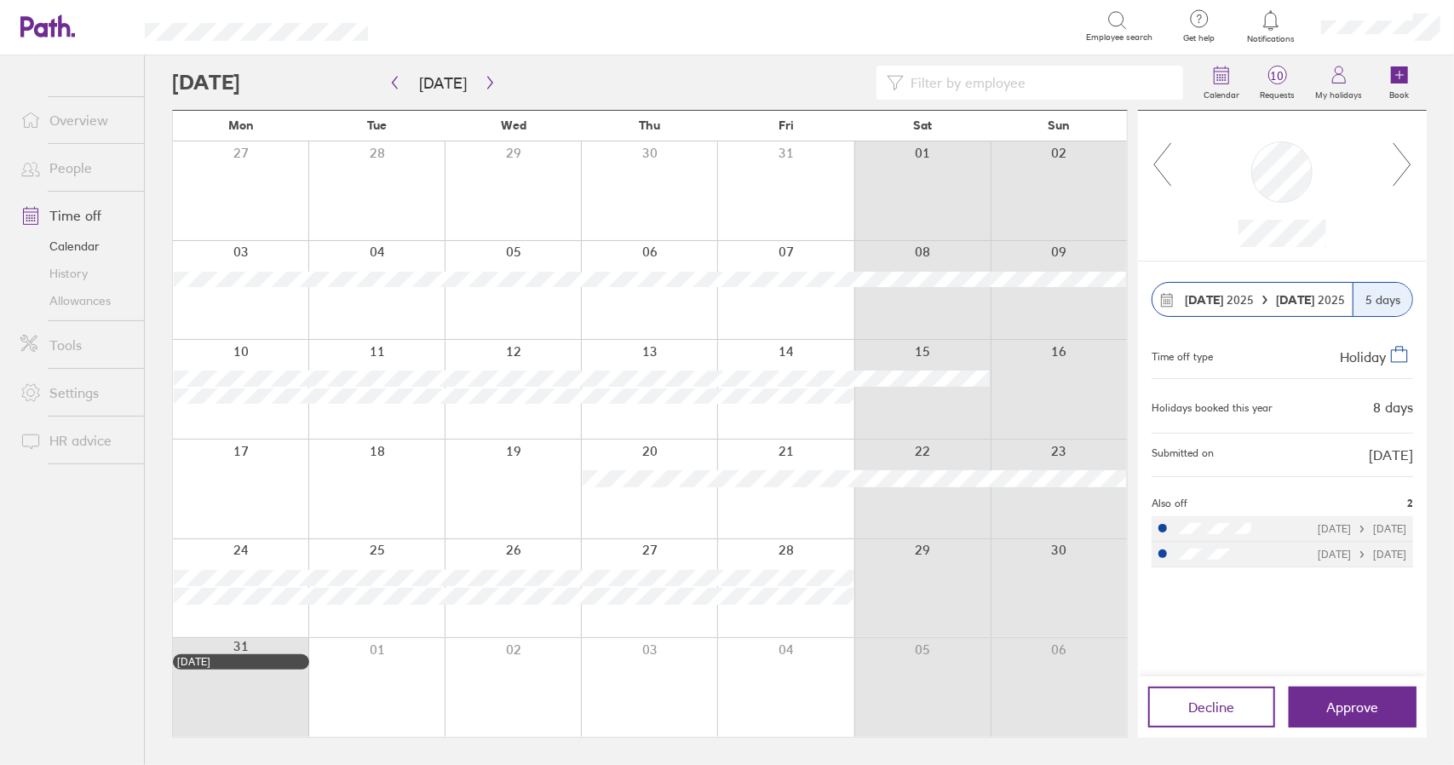
click at [1409, 159] on icon at bounding box center [1402, 164] width 21 height 46
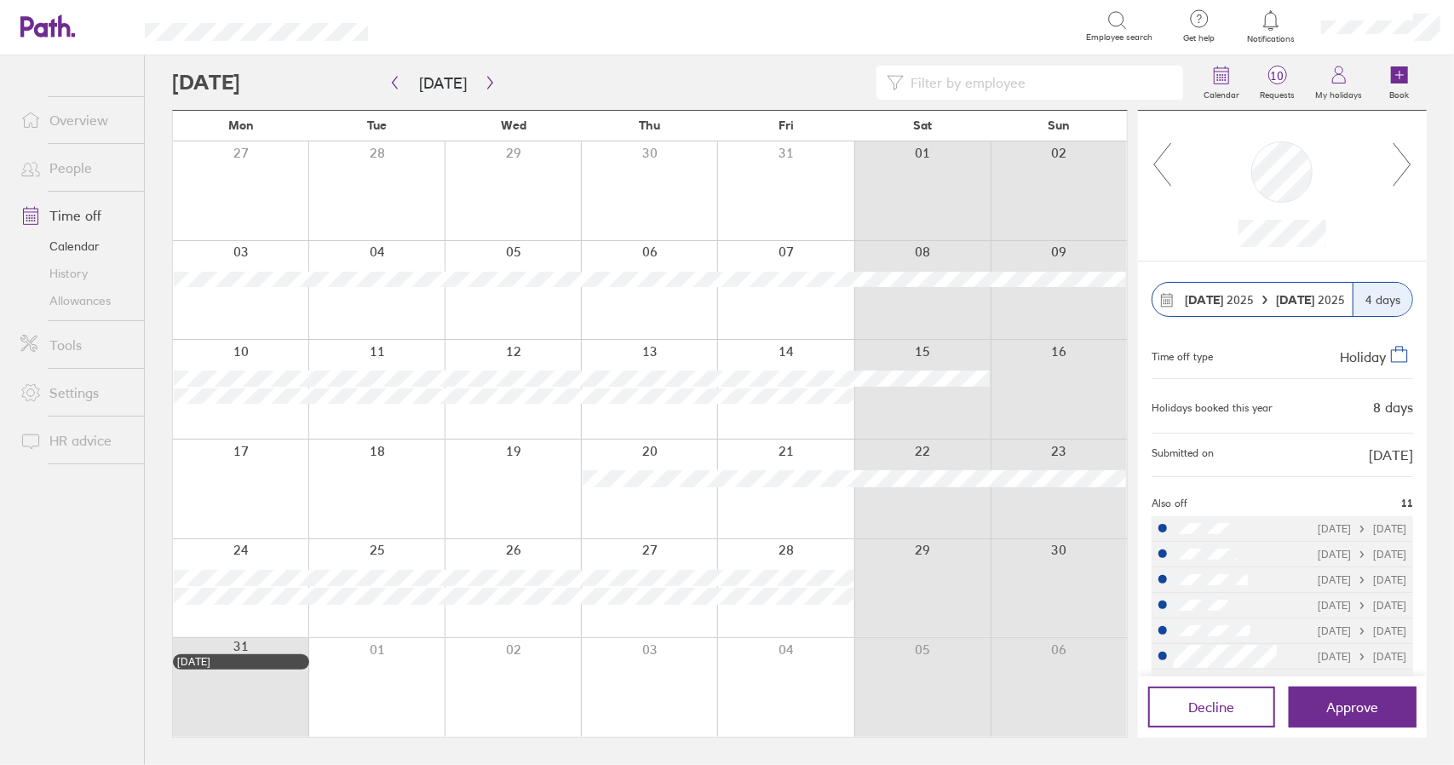
click at [1409, 159] on icon at bounding box center [1402, 164] width 21 height 46
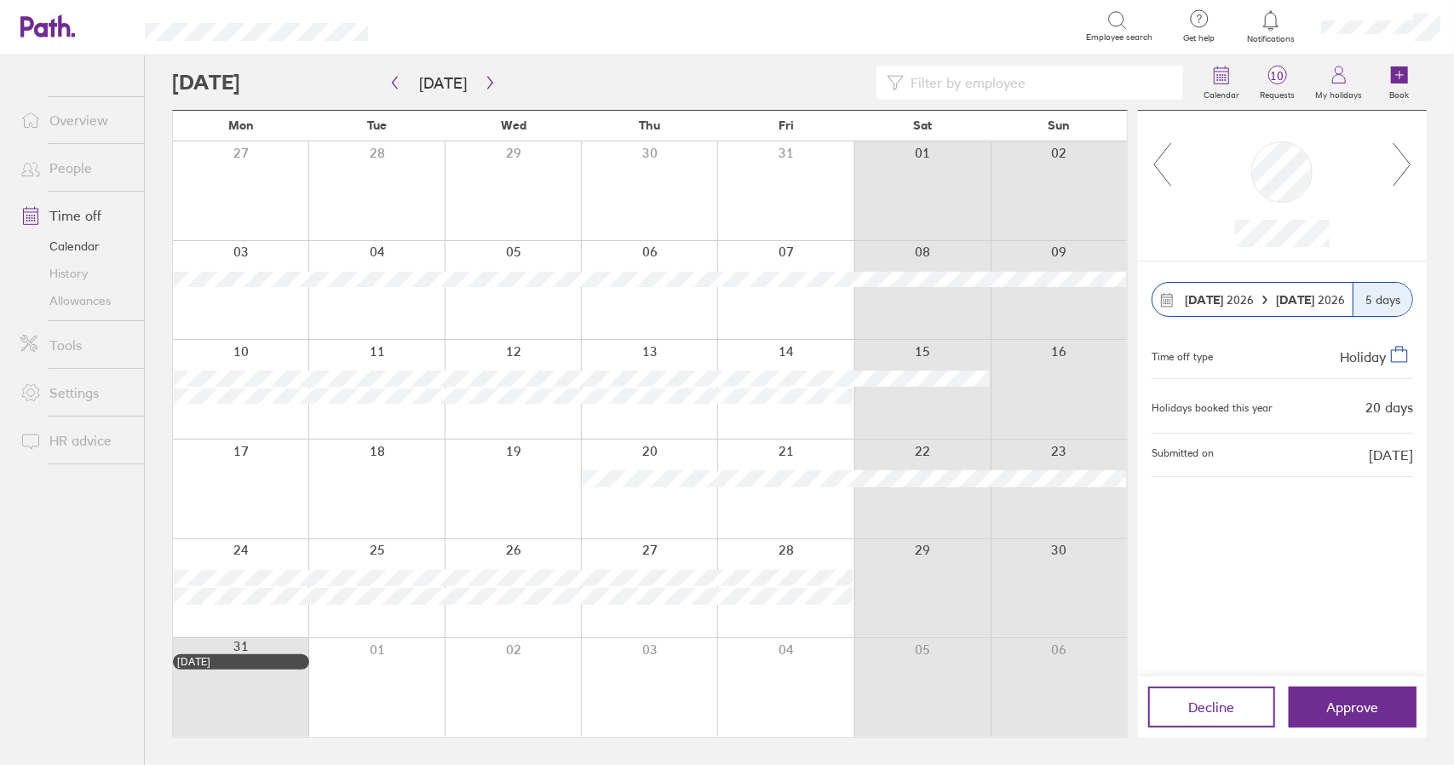
click at [1409, 159] on icon at bounding box center [1402, 164] width 21 height 46
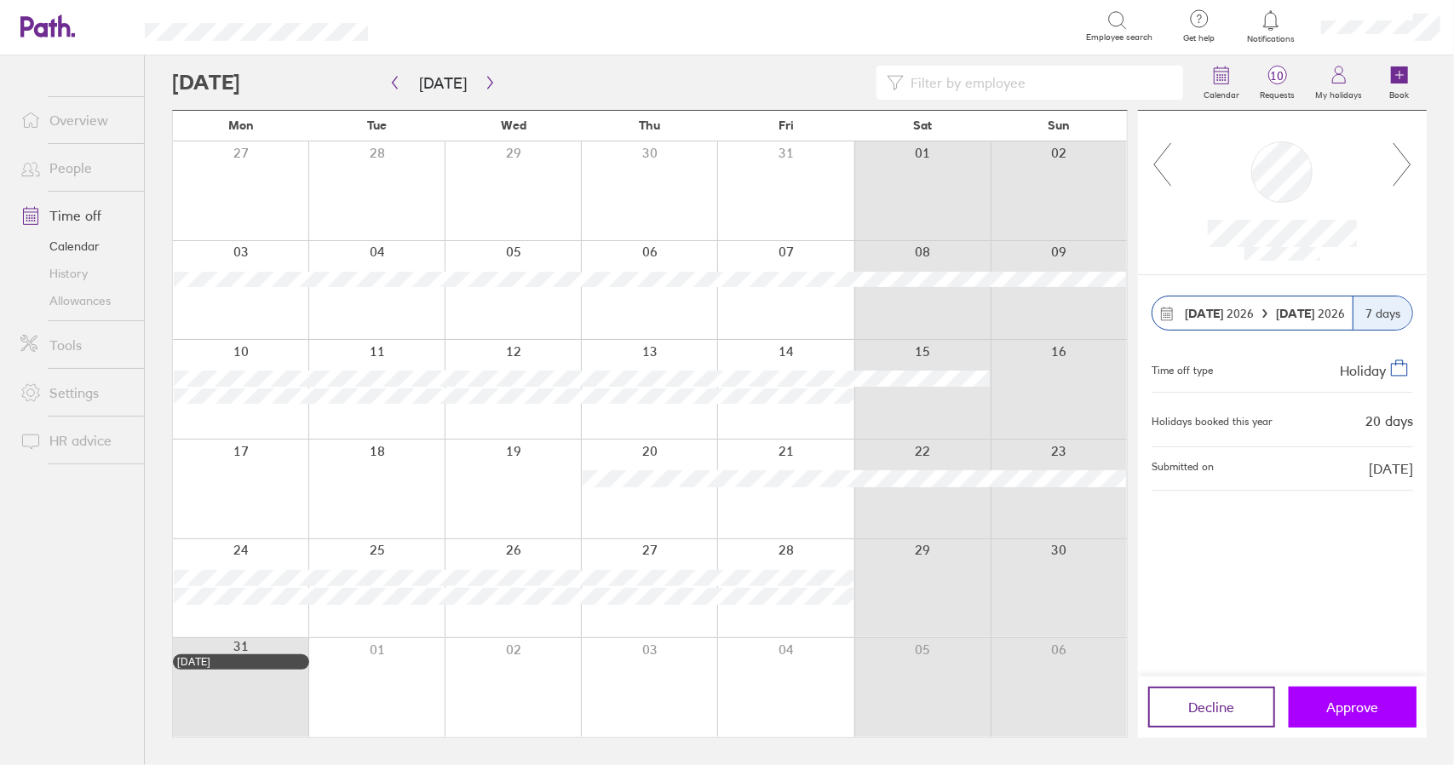
click at [1347, 709] on span "Approve" at bounding box center [1353, 706] width 52 height 15
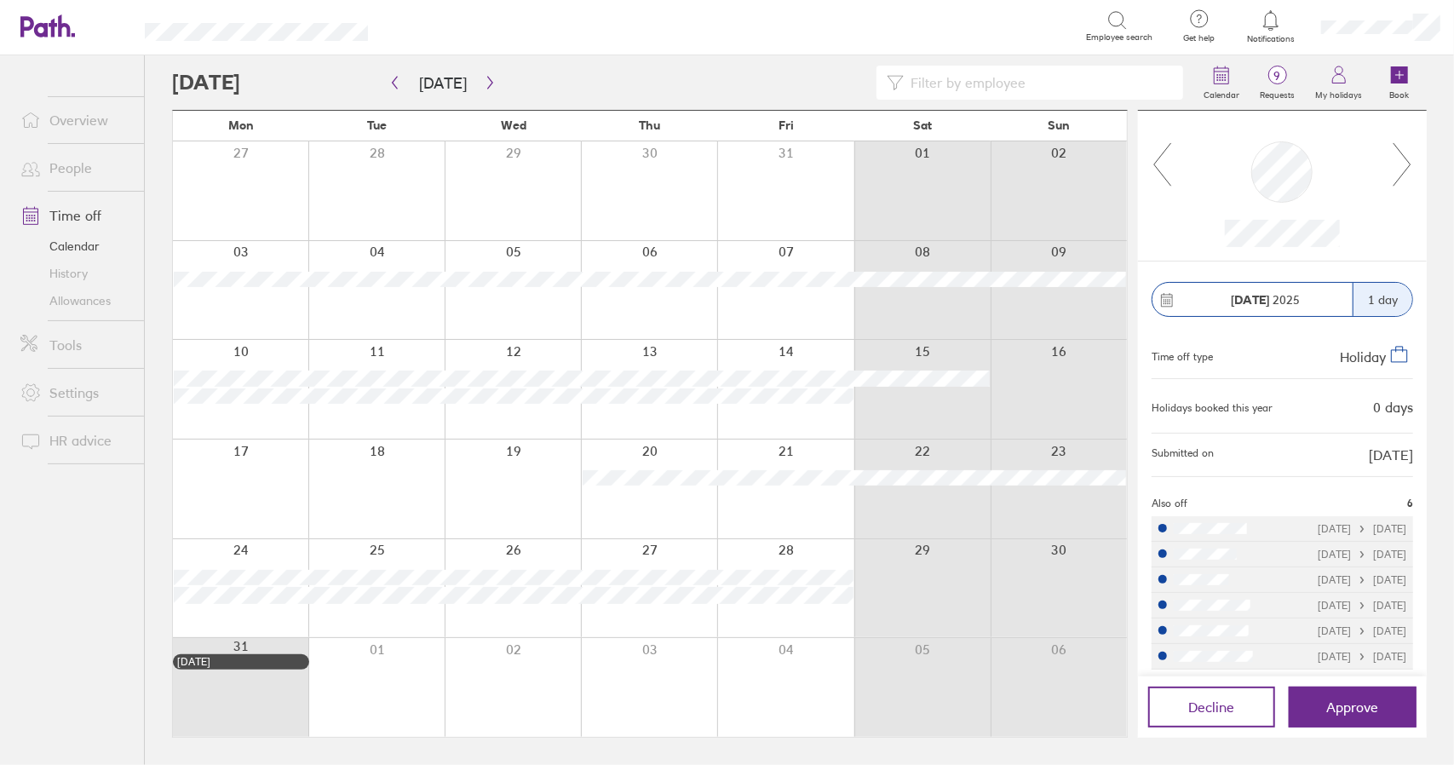
click at [1409, 162] on icon at bounding box center [1401, 164] width 17 height 43
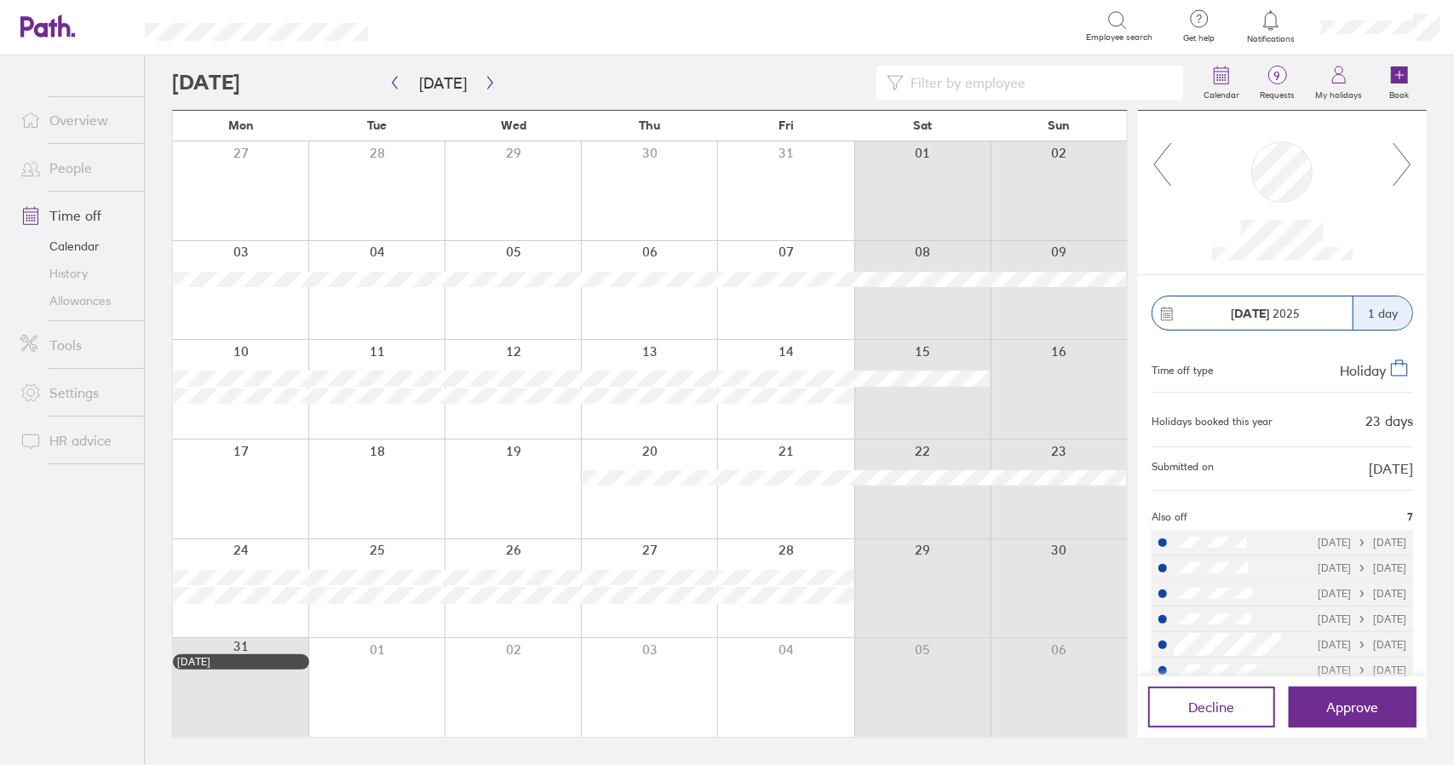
click at [1409, 162] on icon at bounding box center [1401, 164] width 17 height 43
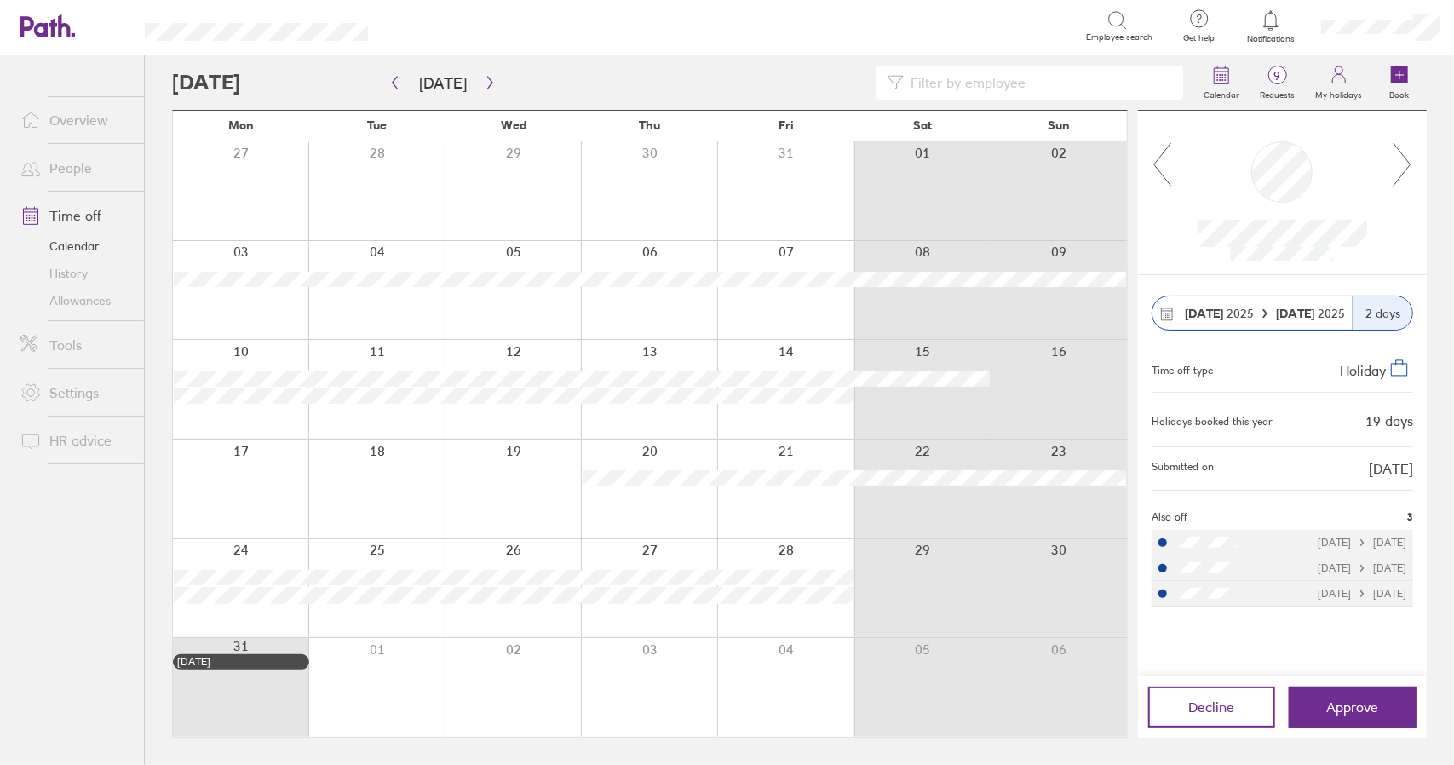
click at [1409, 162] on icon at bounding box center [1401, 164] width 17 height 43
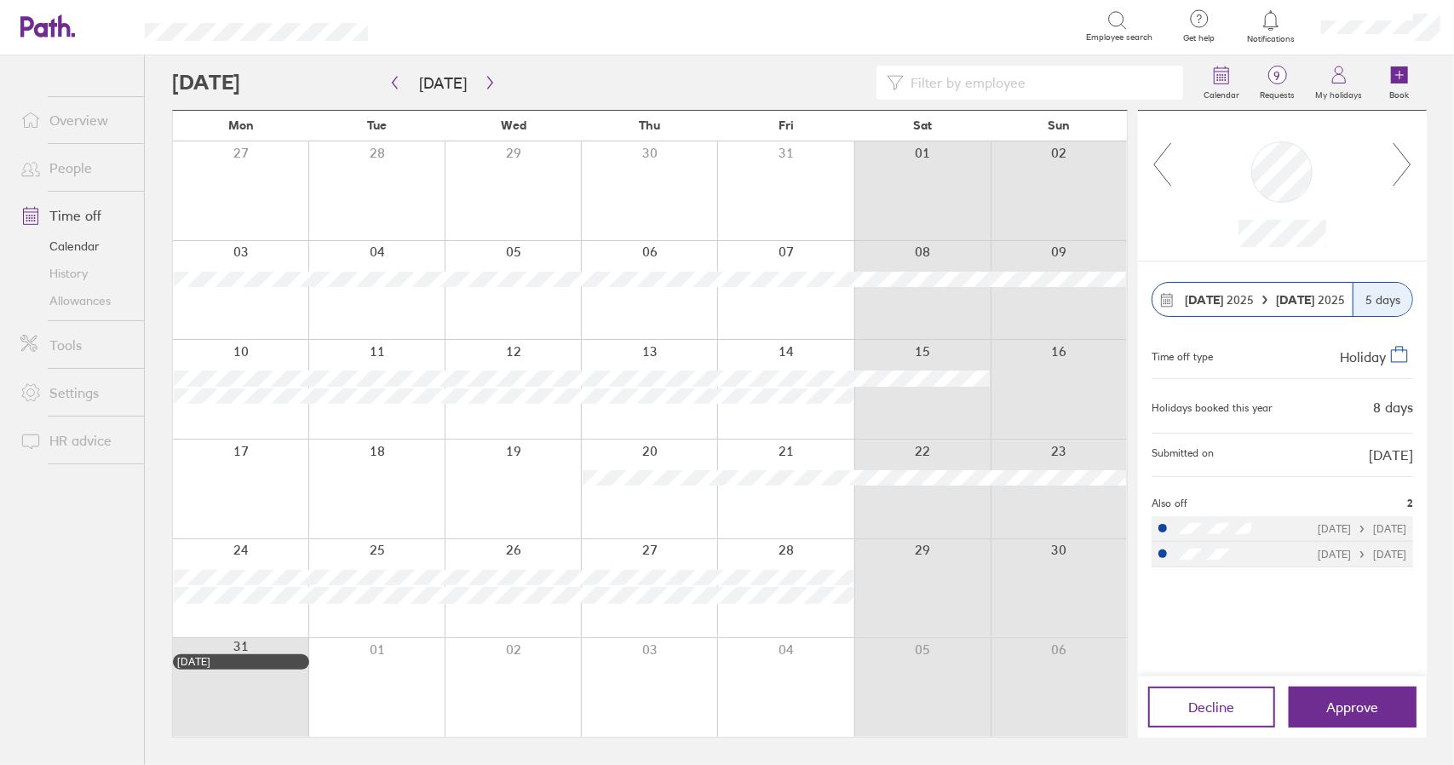
click at [1409, 162] on icon at bounding box center [1401, 164] width 17 height 43
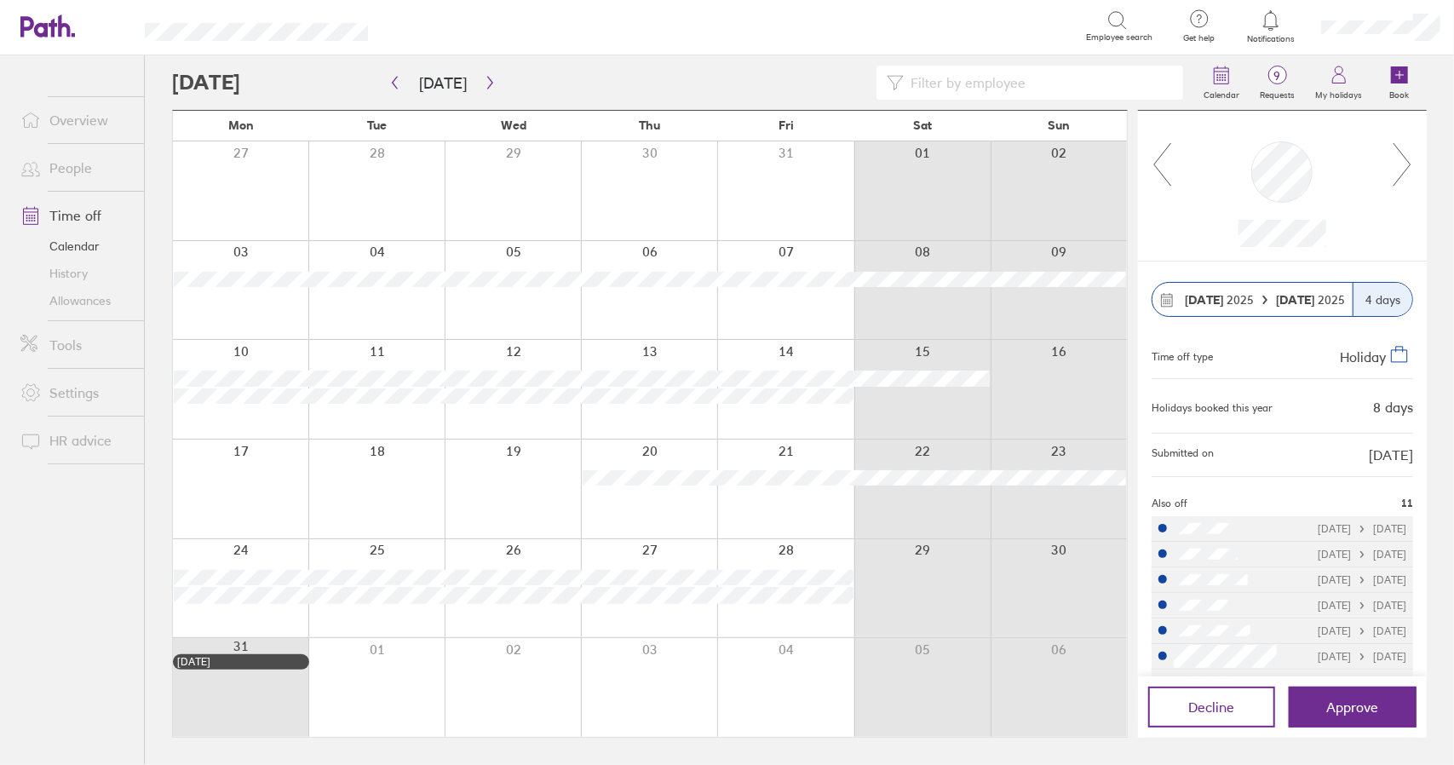
click at [1409, 162] on icon at bounding box center [1401, 164] width 17 height 43
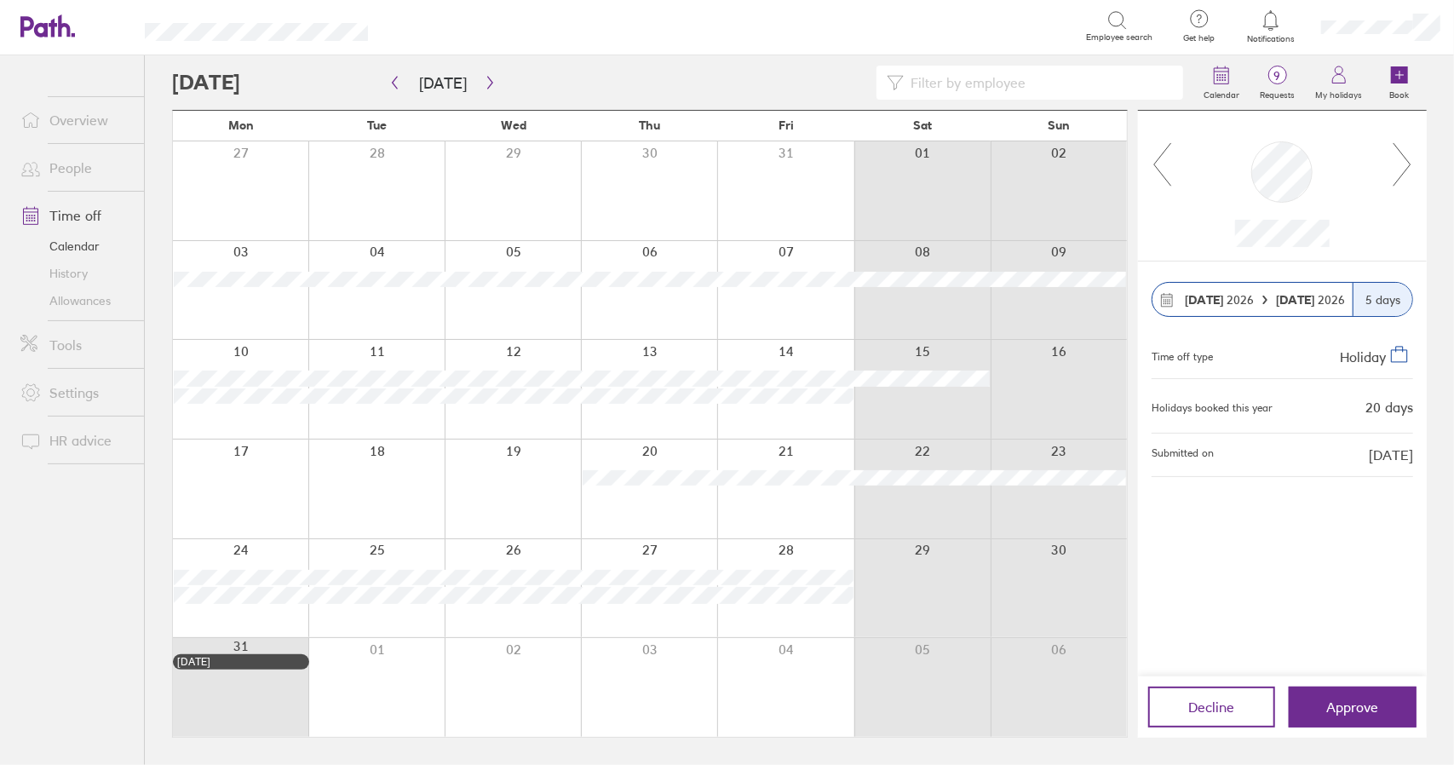
click at [1409, 162] on icon at bounding box center [1401, 164] width 17 height 43
click at [1362, 710] on span "Approve" at bounding box center [1353, 706] width 52 height 15
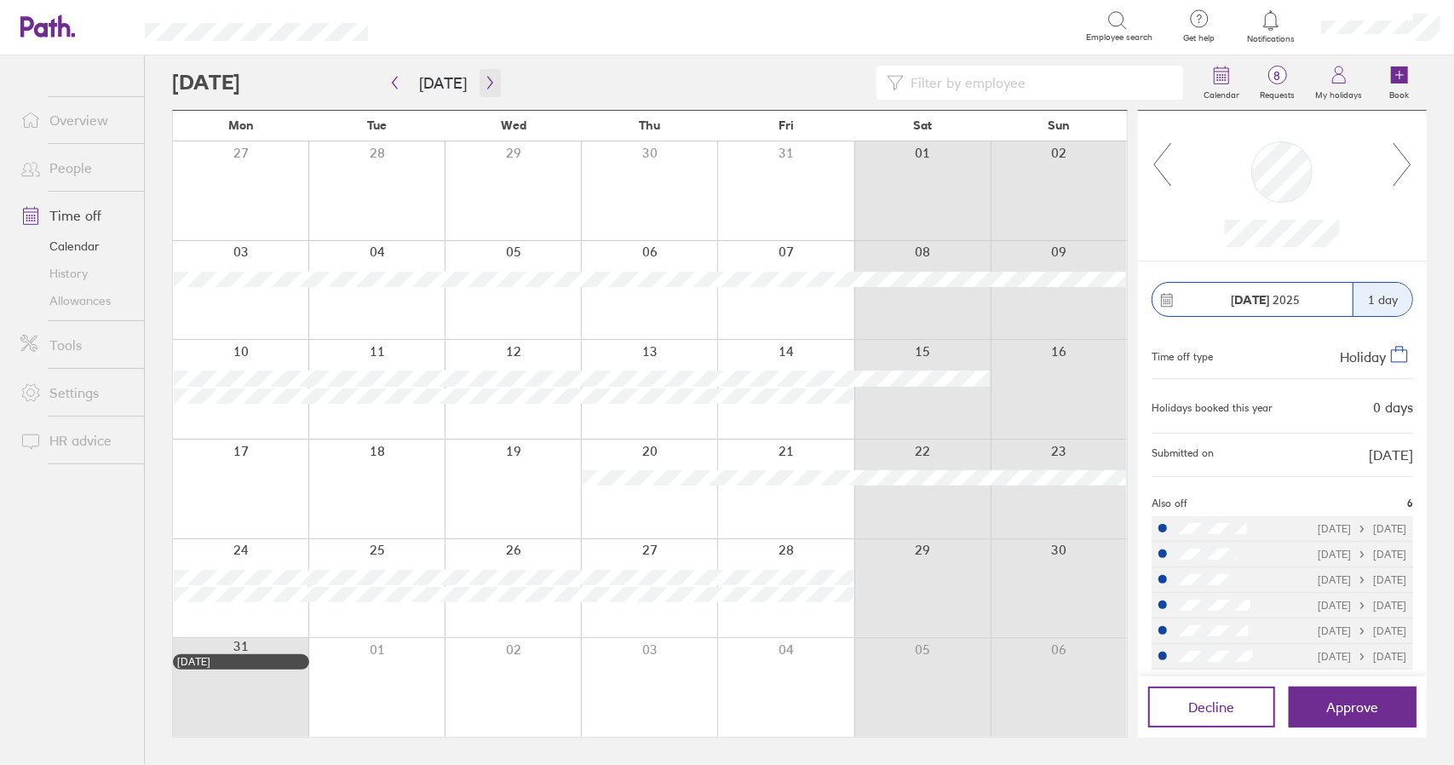
click at [484, 85] on icon "button" at bounding box center [490, 83] width 13 height 14
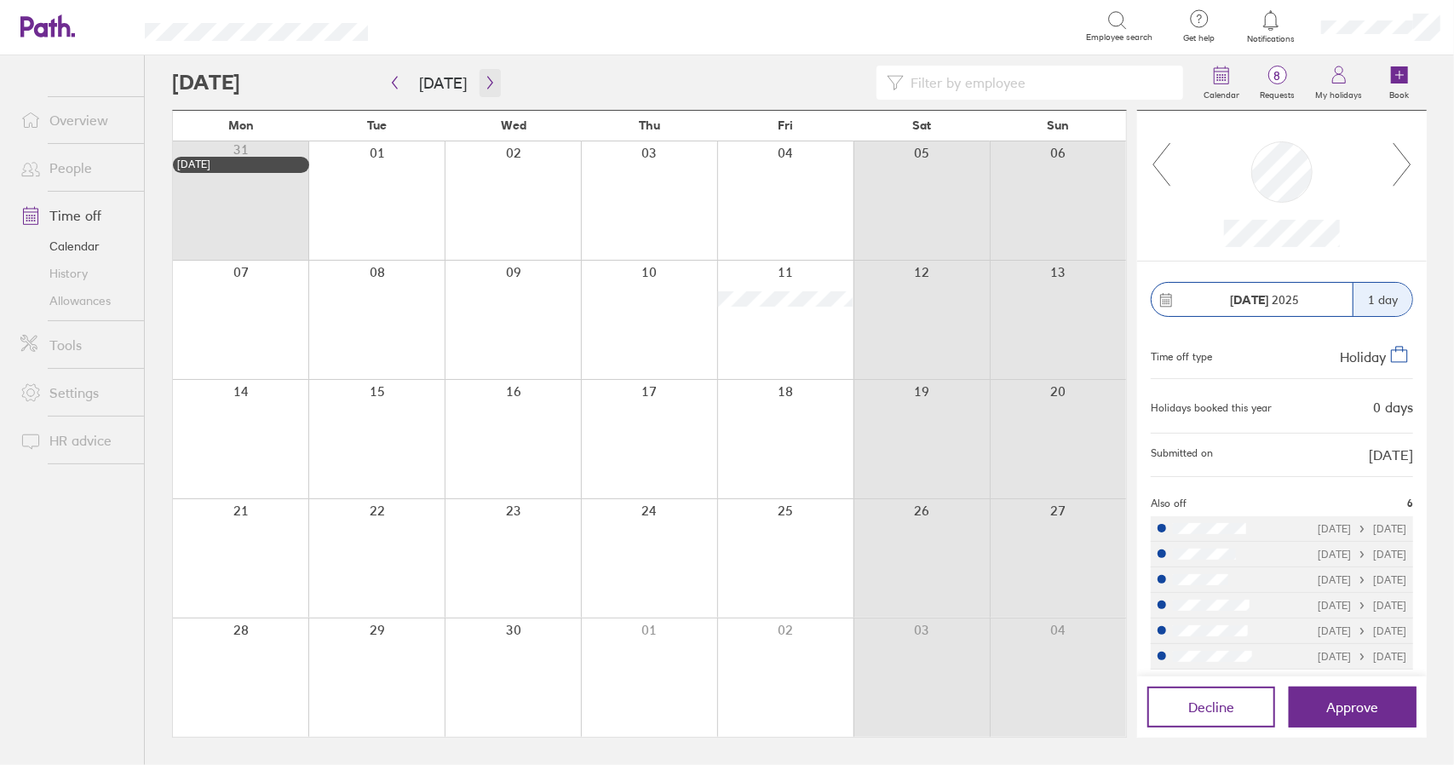
click at [484, 85] on icon "button" at bounding box center [490, 83] width 13 height 14
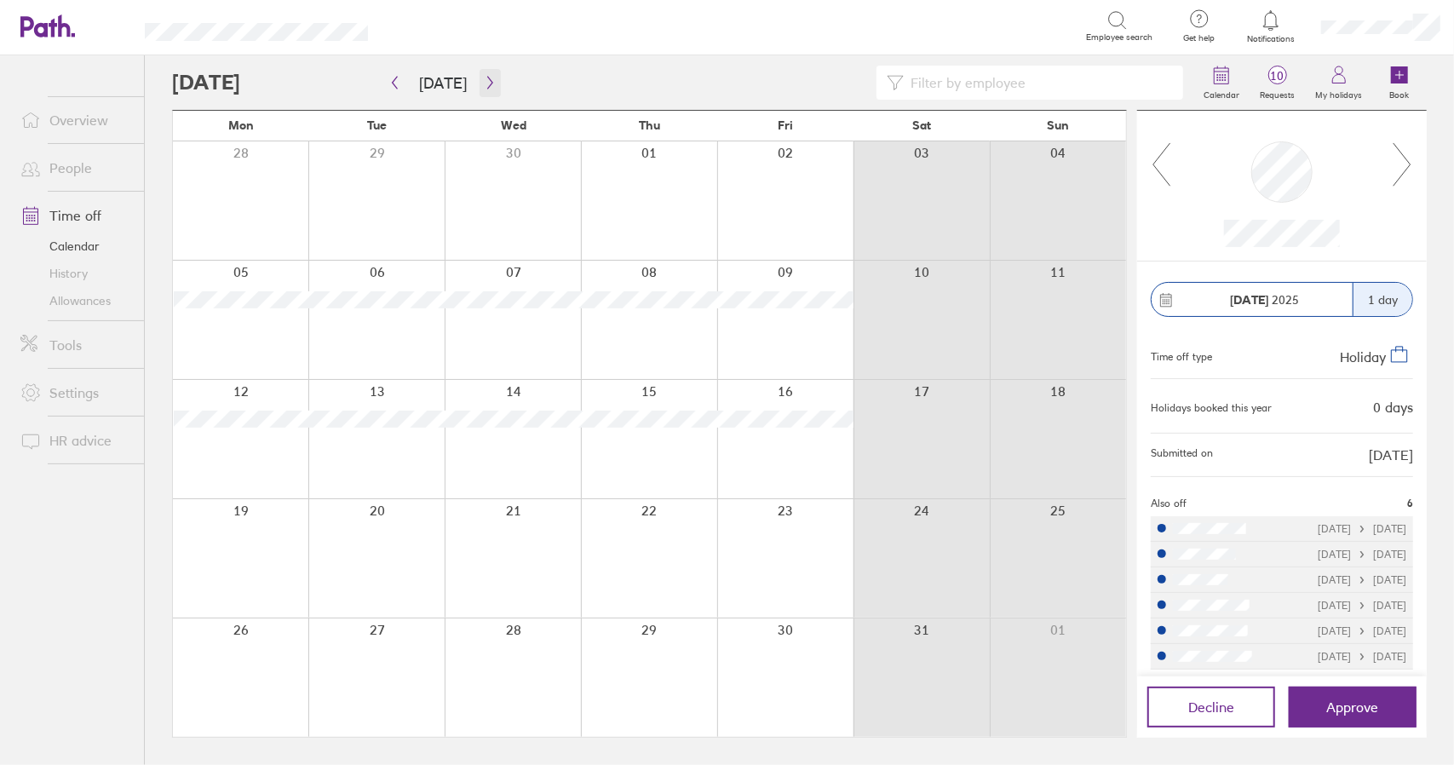
click at [485, 86] on icon "button" at bounding box center [490, 83] width 13 height 14
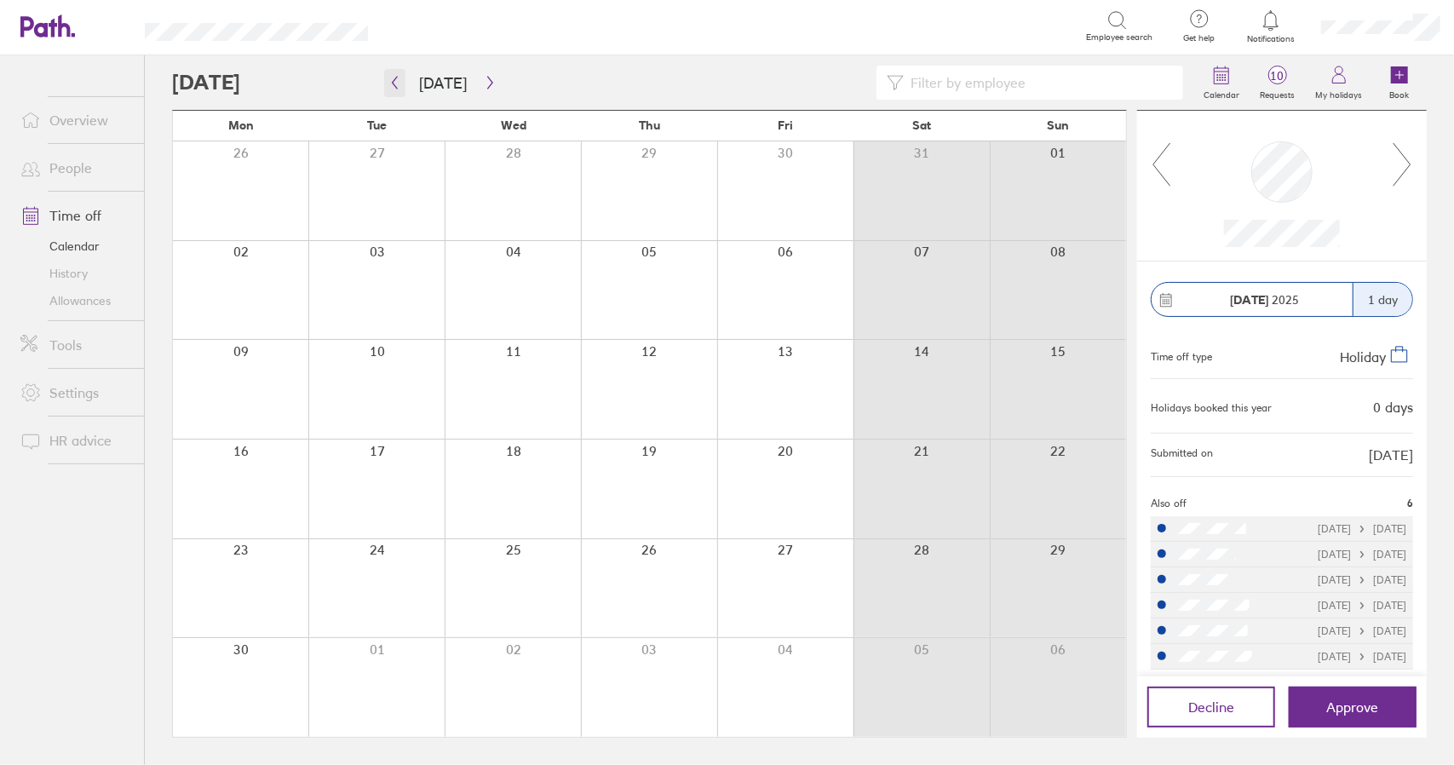
click at [388, 77] on icon "button" at bounding box center [394, 83] width 13 height 14
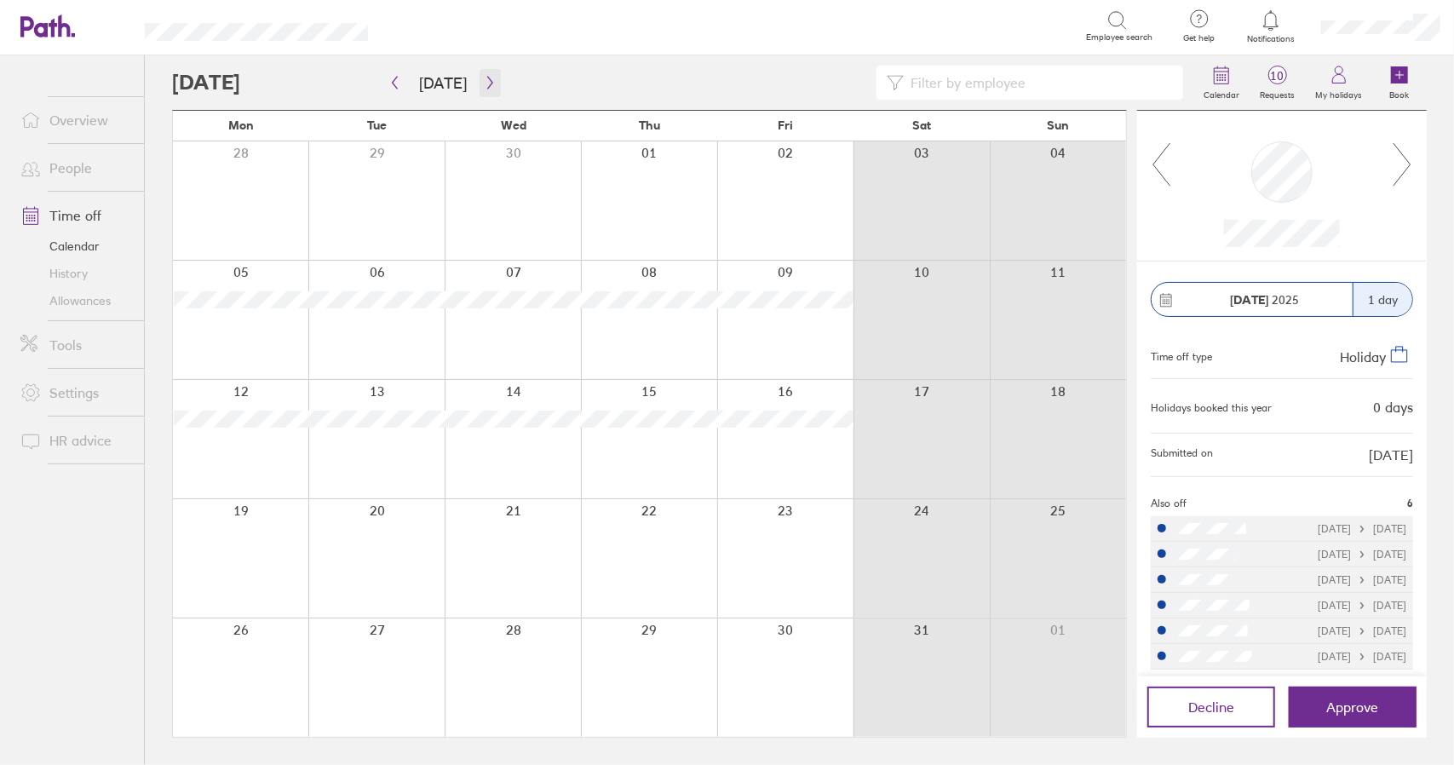
click at [487, 81] on icon "button" at bounding box center [490, 83] width 13 height 14
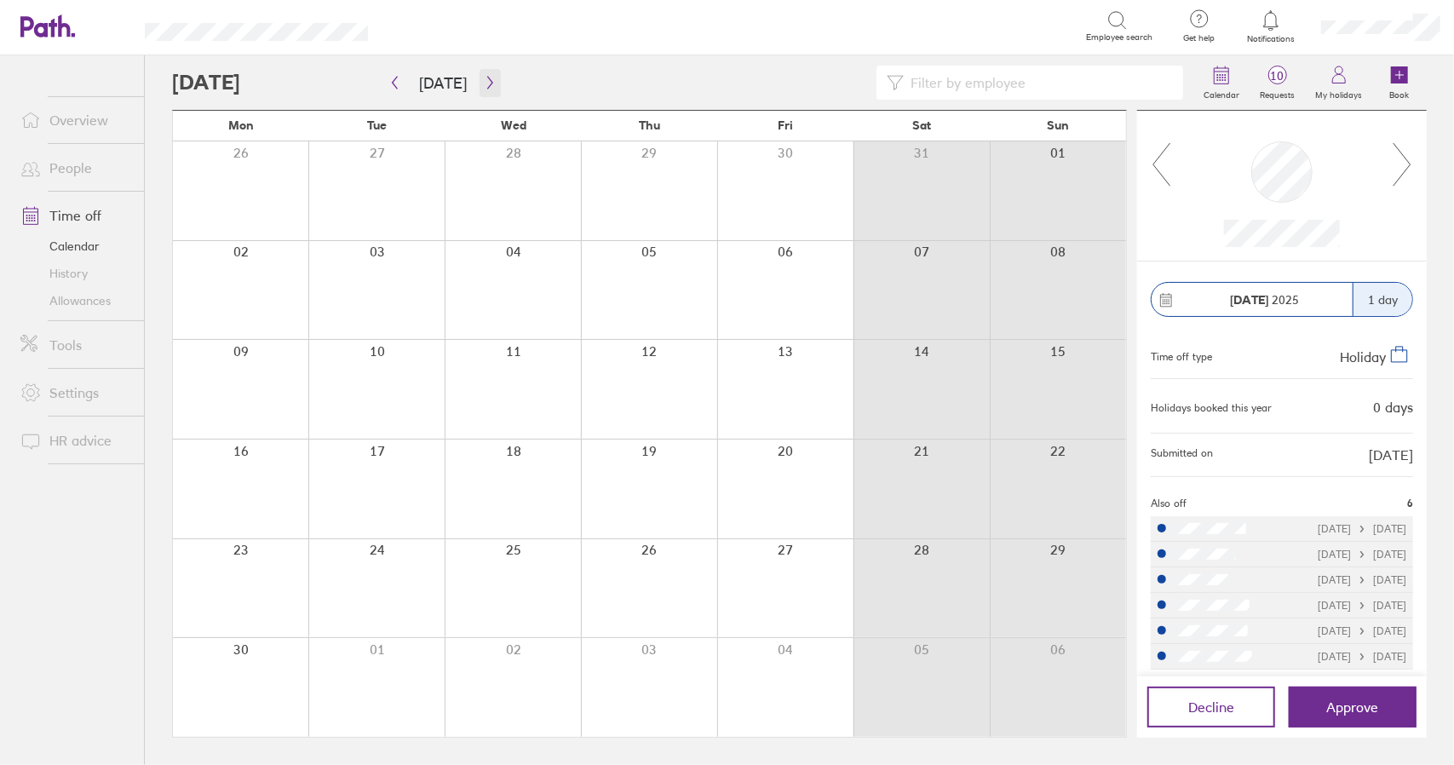
click at [487, 81] on icon "button" at bounding box center [490, 83] width 13 height 14
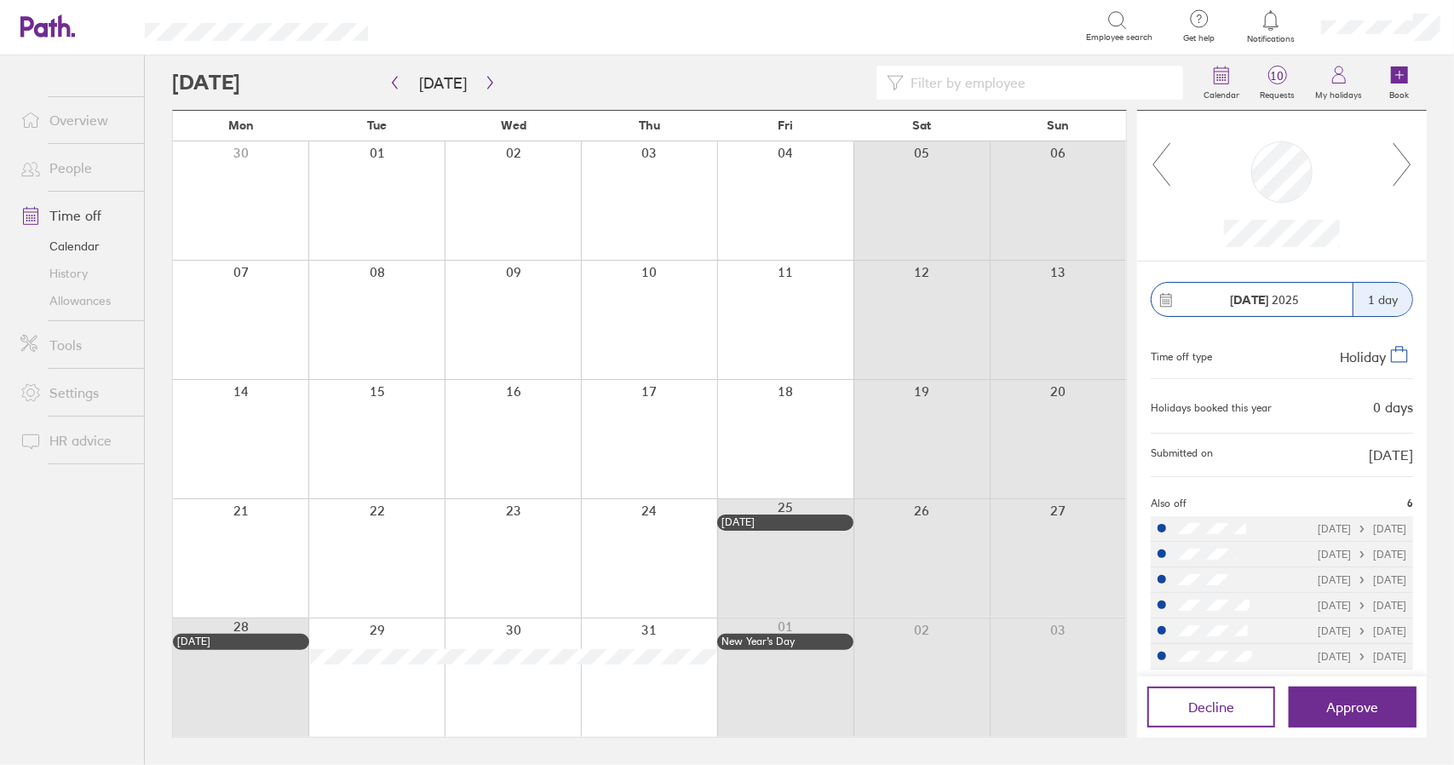
click at [82, 210] on link "Time off" at bounding box center [75, 215] width 137 height 34
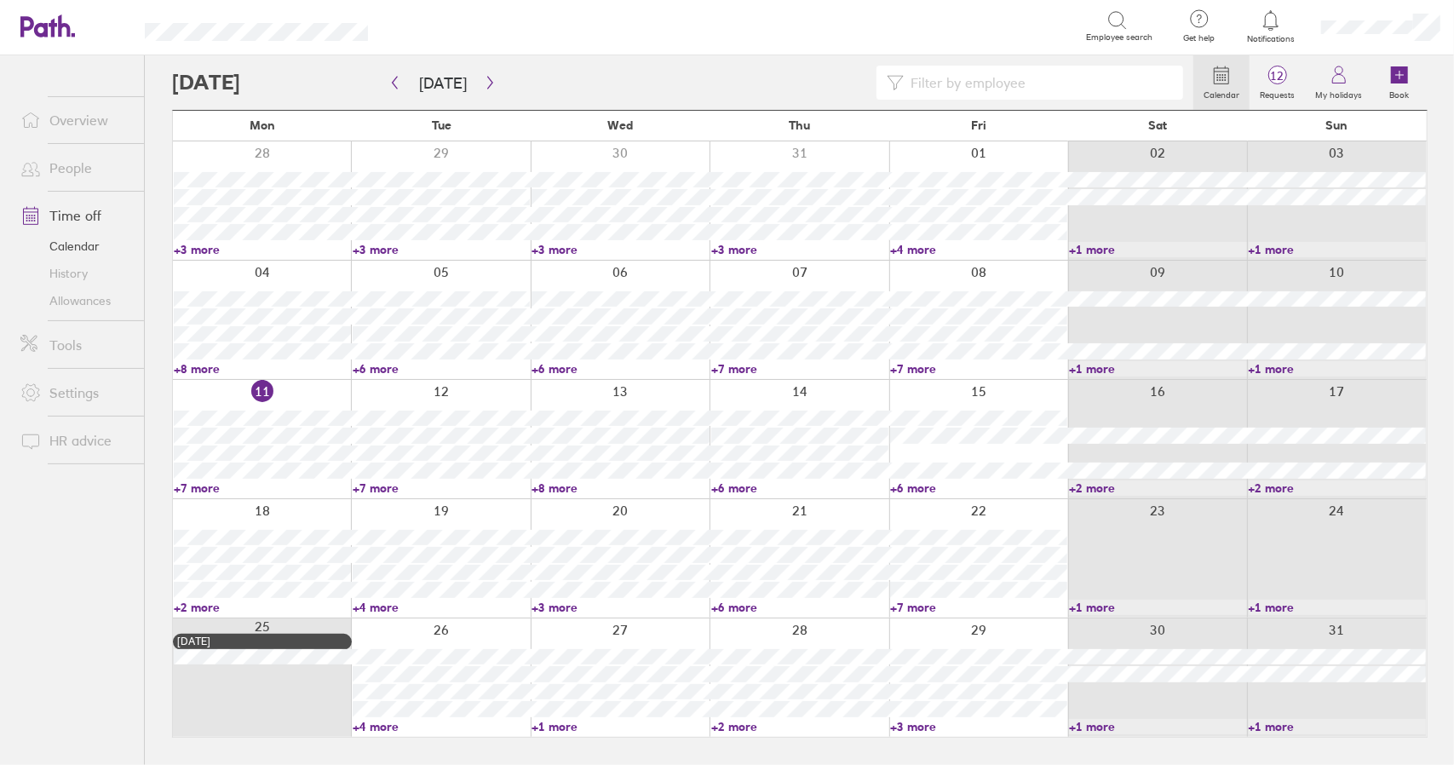
click at [204, 485] on link "+7 more" at bounding box center [262, 487] width 177 height 15
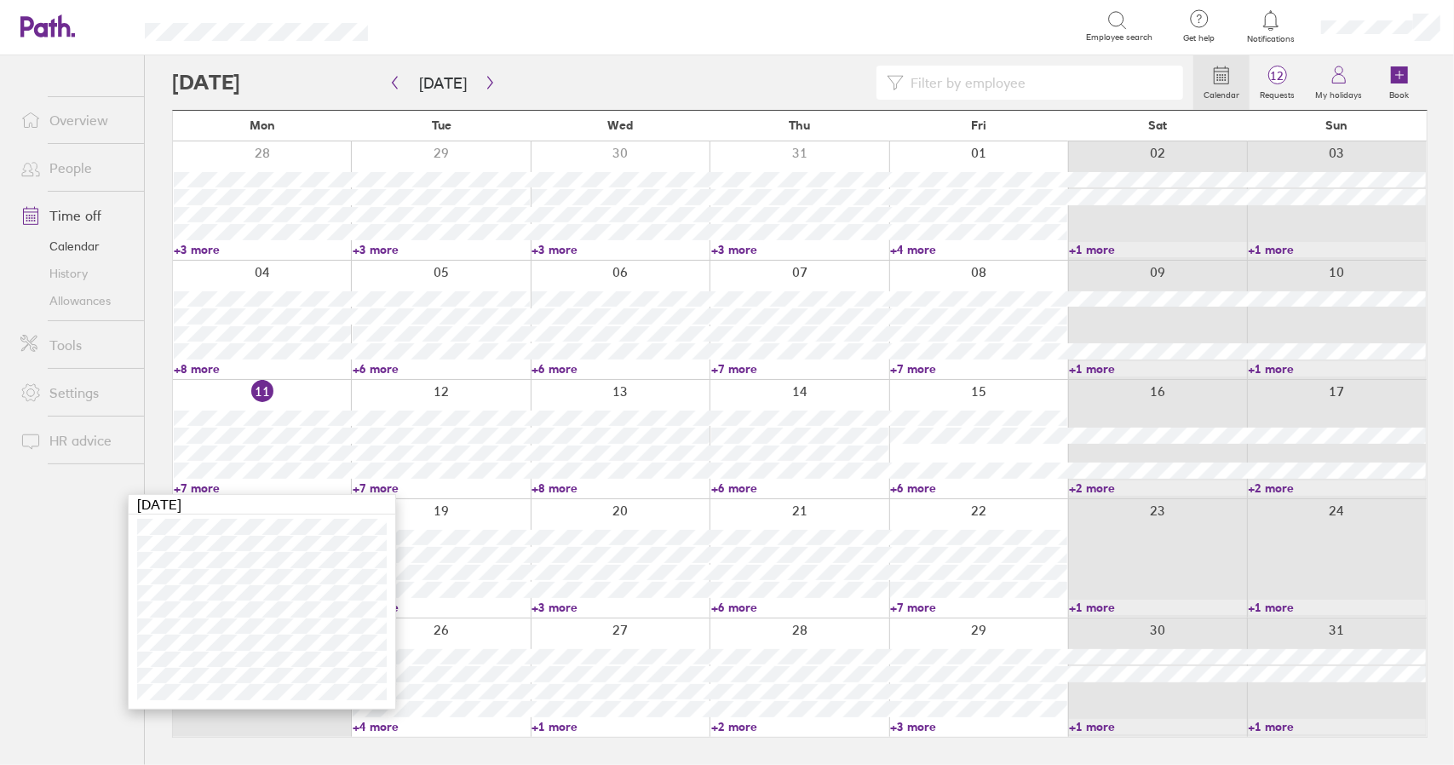
click at [196, 481] on link "+7 more" at bounding box center [262, 487] width 177 height 15
